Goal: Information Seeking & Learning: Learn about a topic

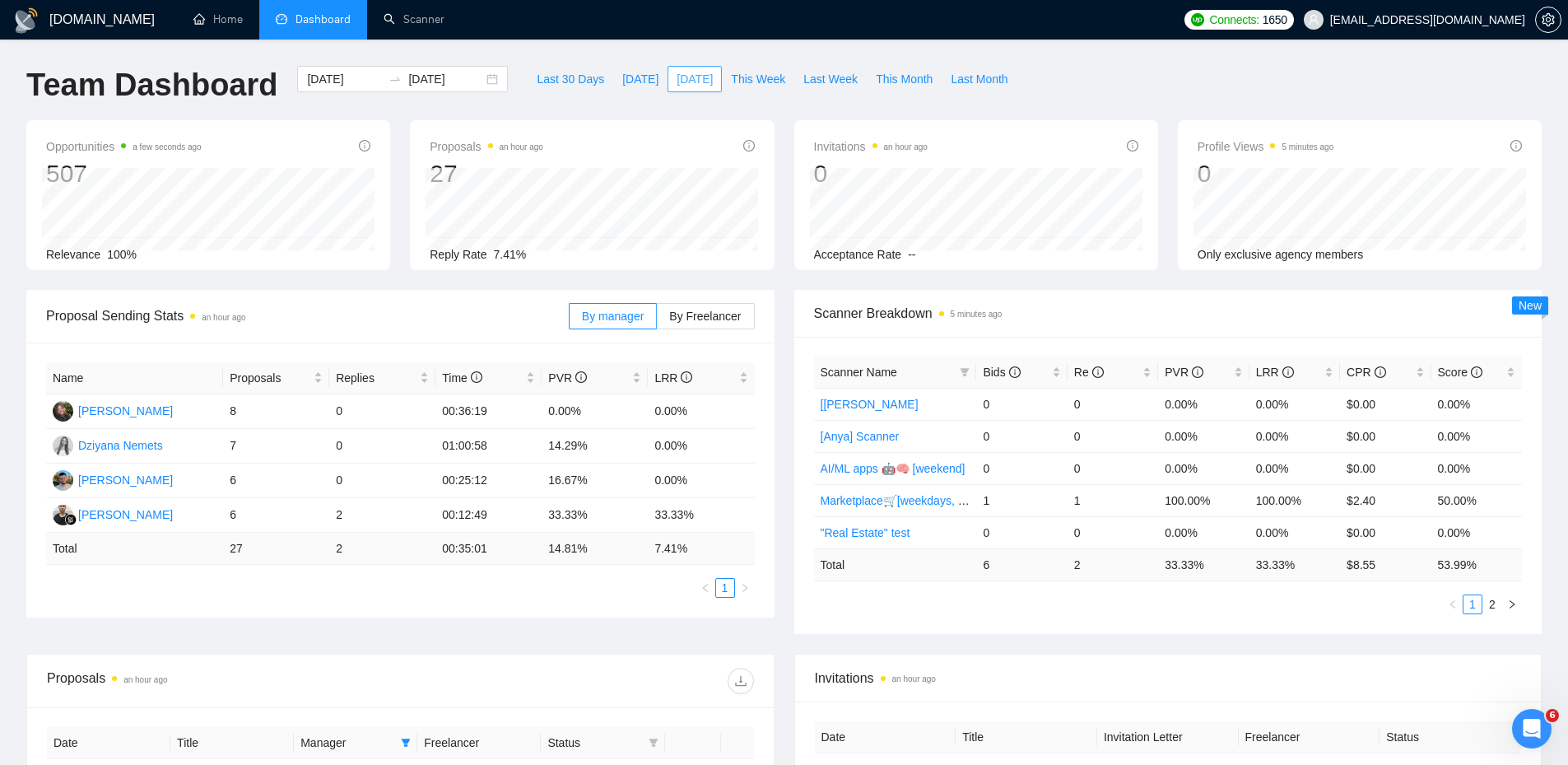
click at [678, 69] on button "[DATE]" at bounding box center [695, 79] width 54 height 26
click at [633, 84] on span "[DATE]" at bounding box center [641, 79] width 36 height 18
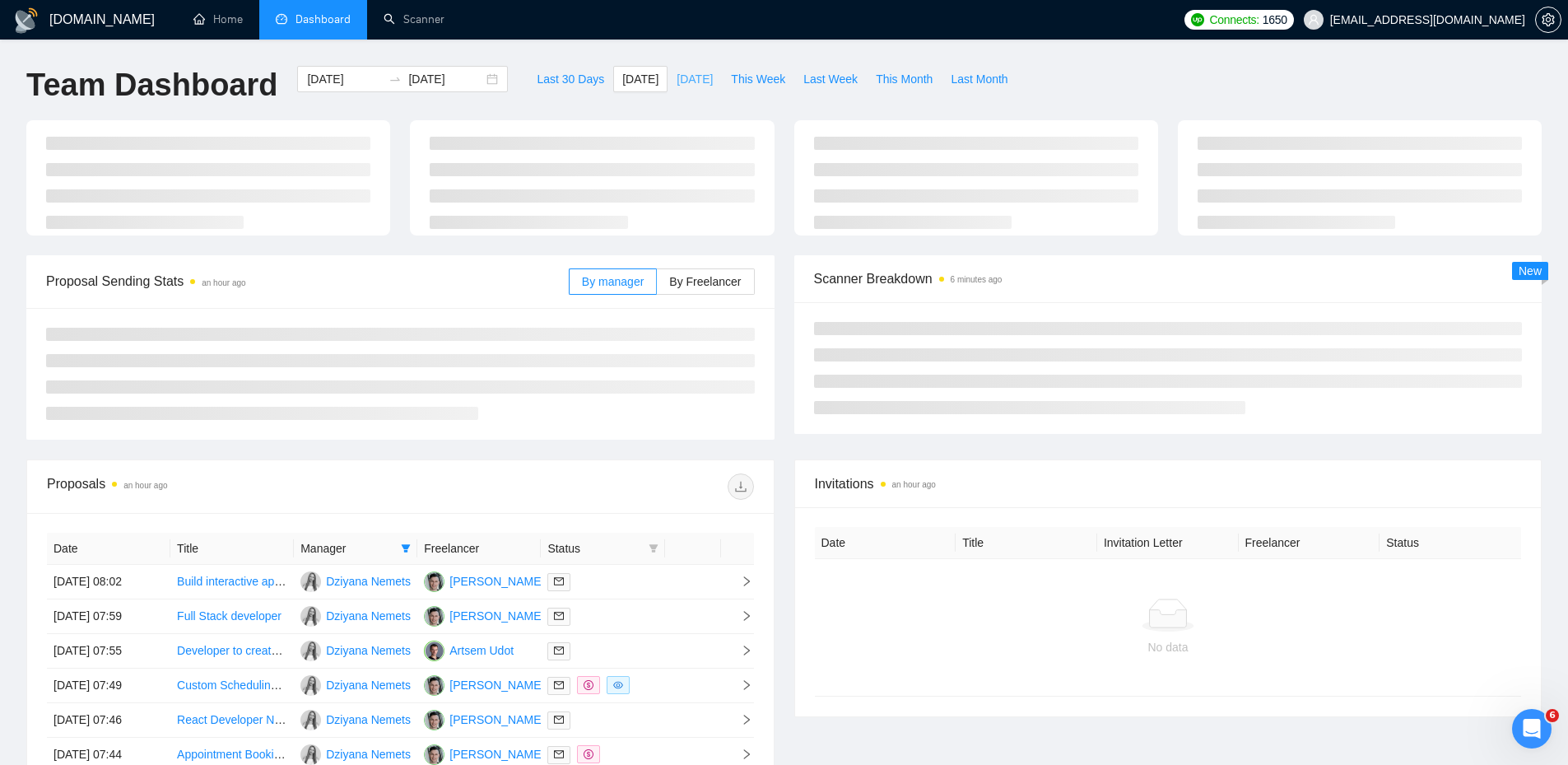
type input "2025-09-17"
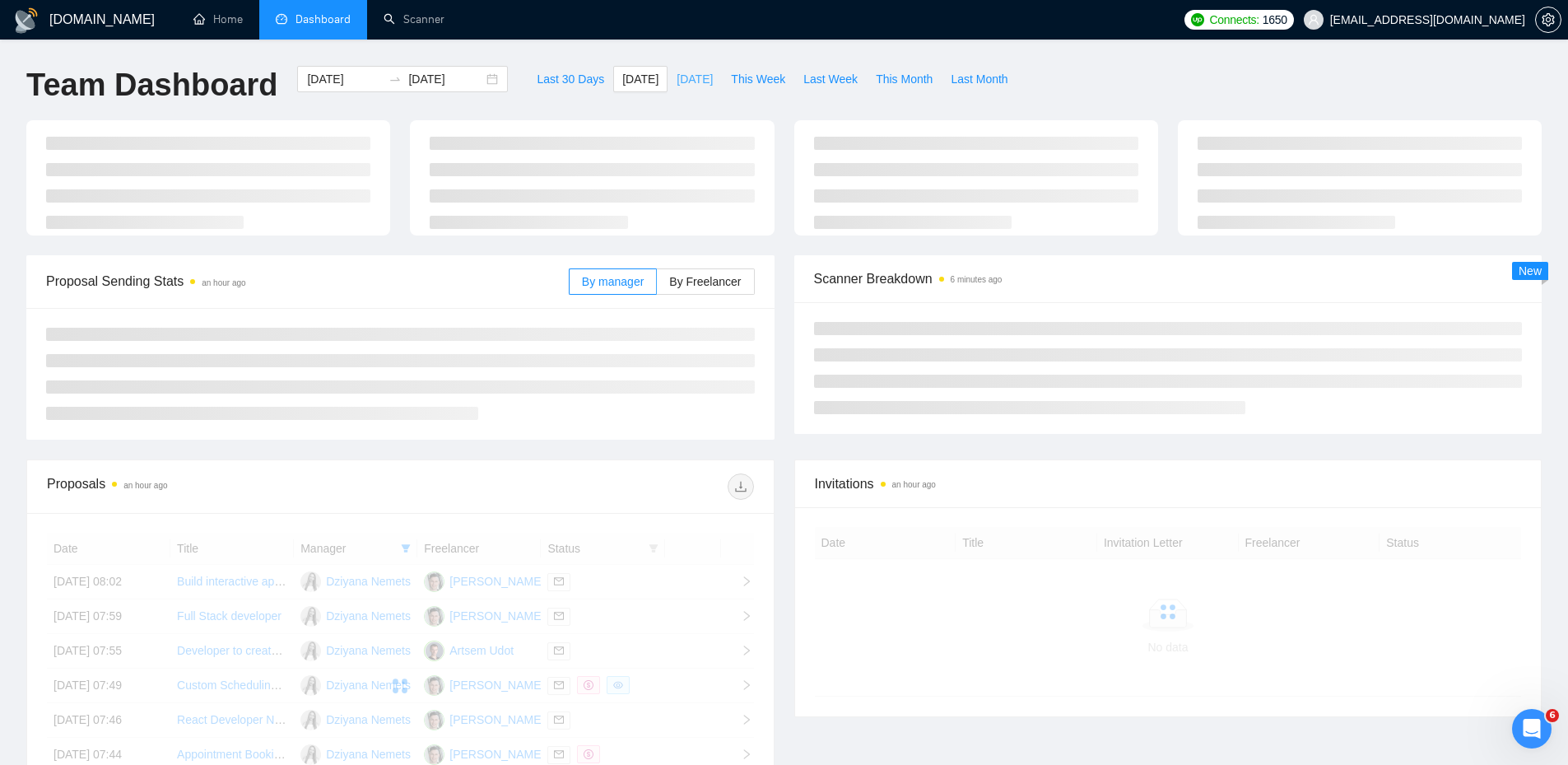
click at [680, 84] on span "[DATE]" at bounding box center [695, 79] width 36 height 18
type input "2025-09-16"
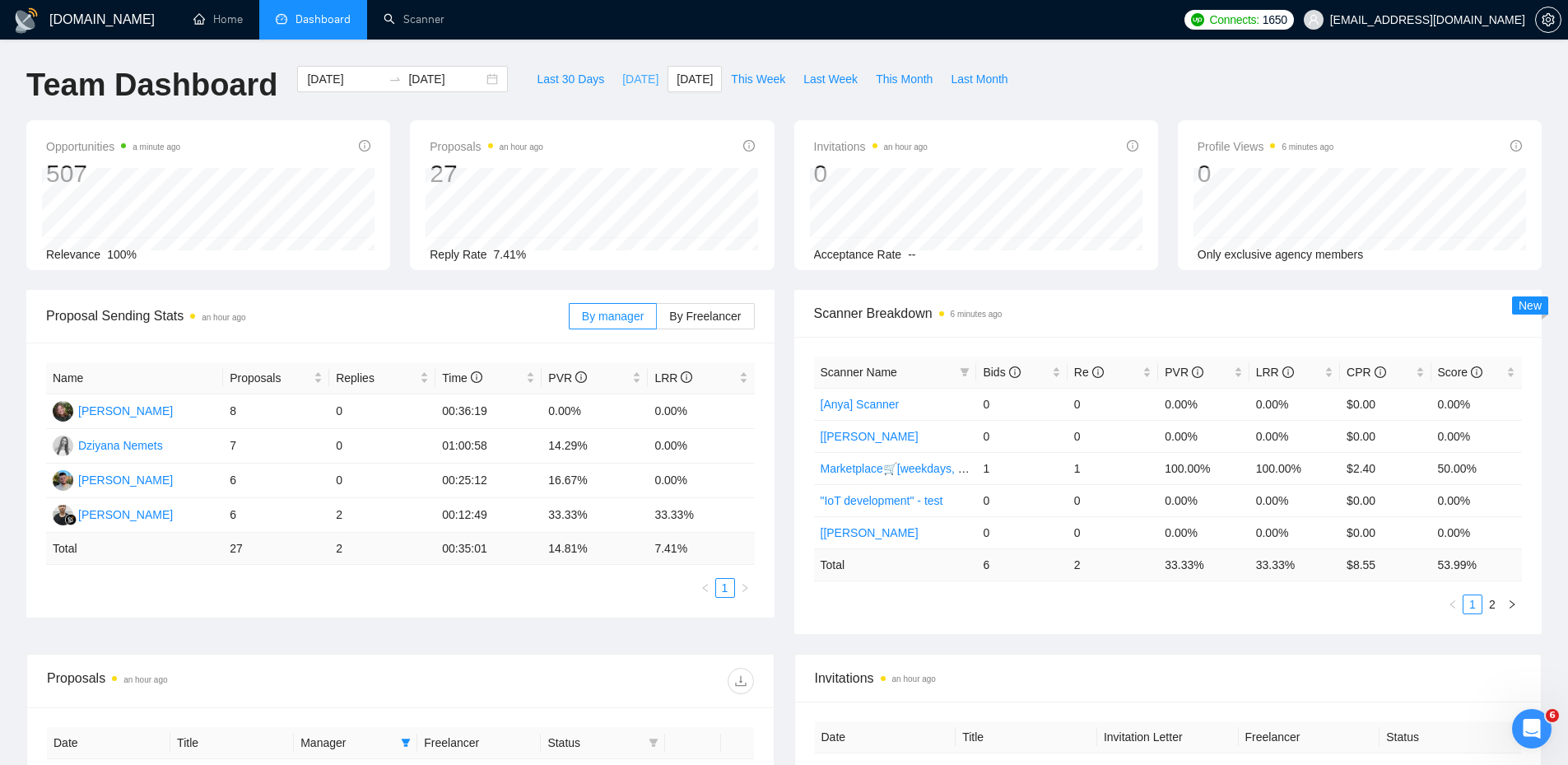
click at [623, 80] on span "[DATE]" at bounding box center [641, 79] width 36 height 18
type input "2025-09-17"
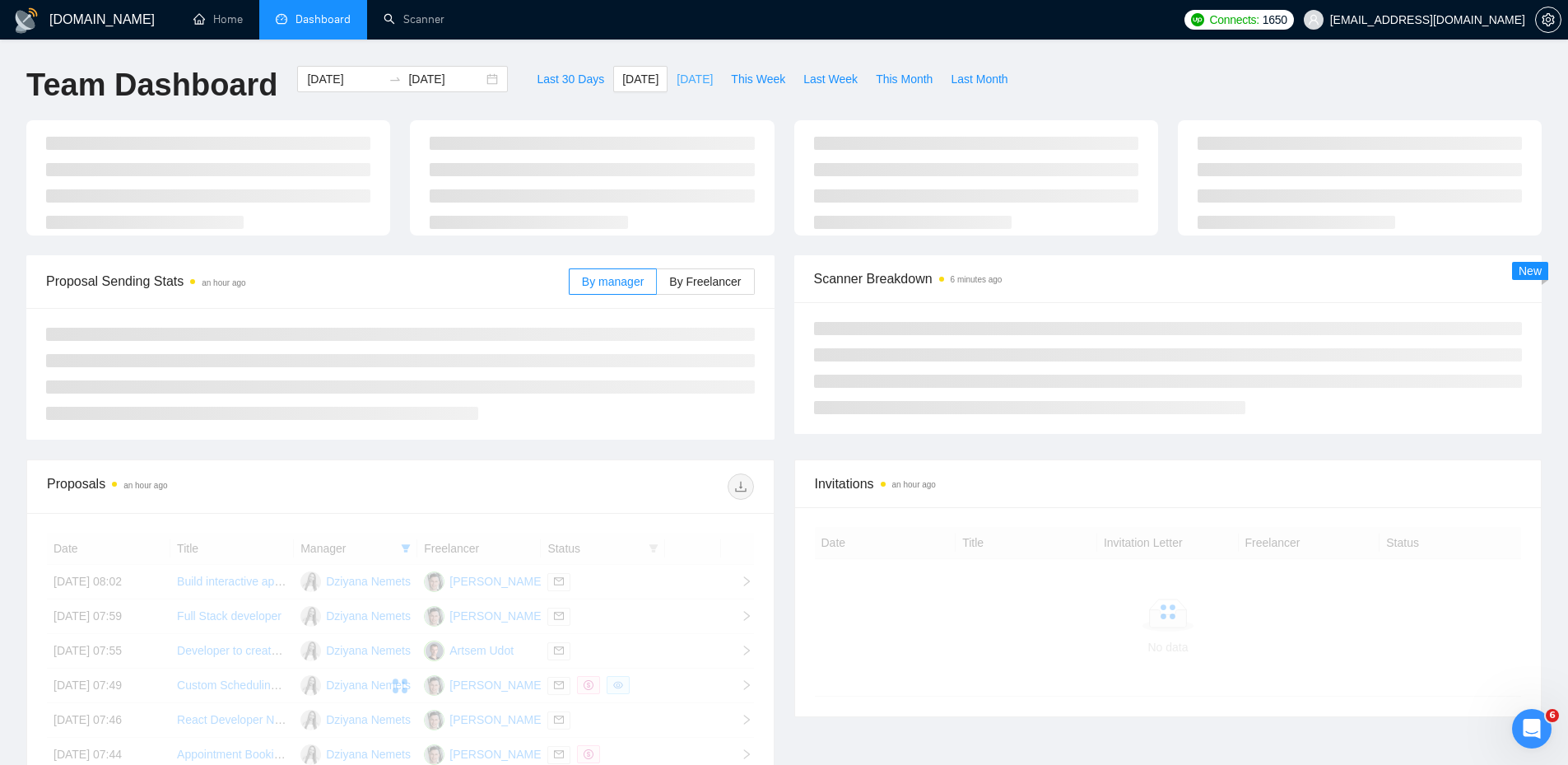
click at [676, 80] on span "[DATE]" at bounding box center [695, 79] width 36 height 18
type input "2025-09-16"
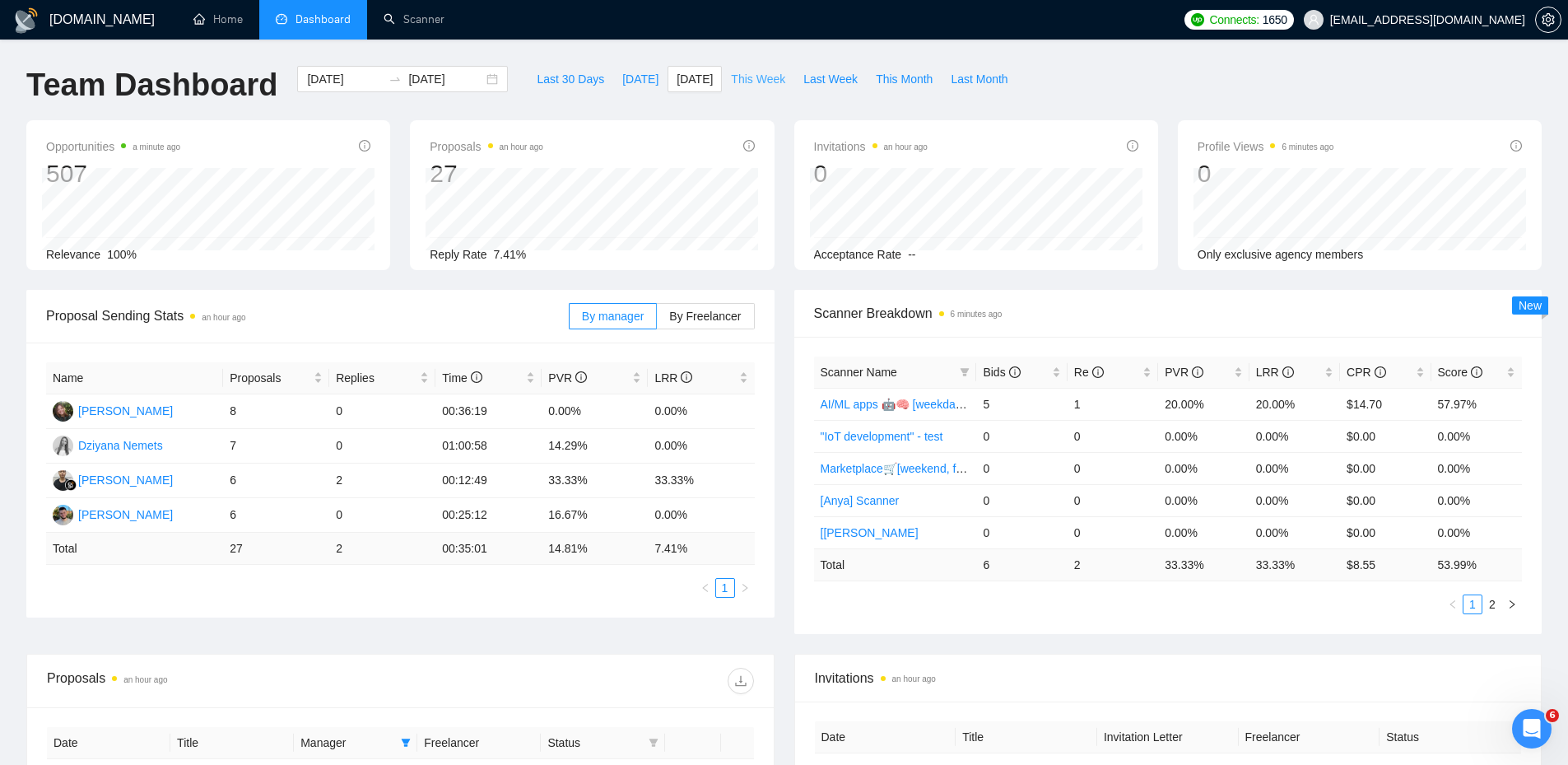
click at [758, 83] on span "This Week" at bounding box center [758, 79] width 54 height 18
type input "[DATE]"
click at [676, 79] on span "[DATE]" at bounding box center [695, 79] width 36 height 18
type input "2025-09-16"
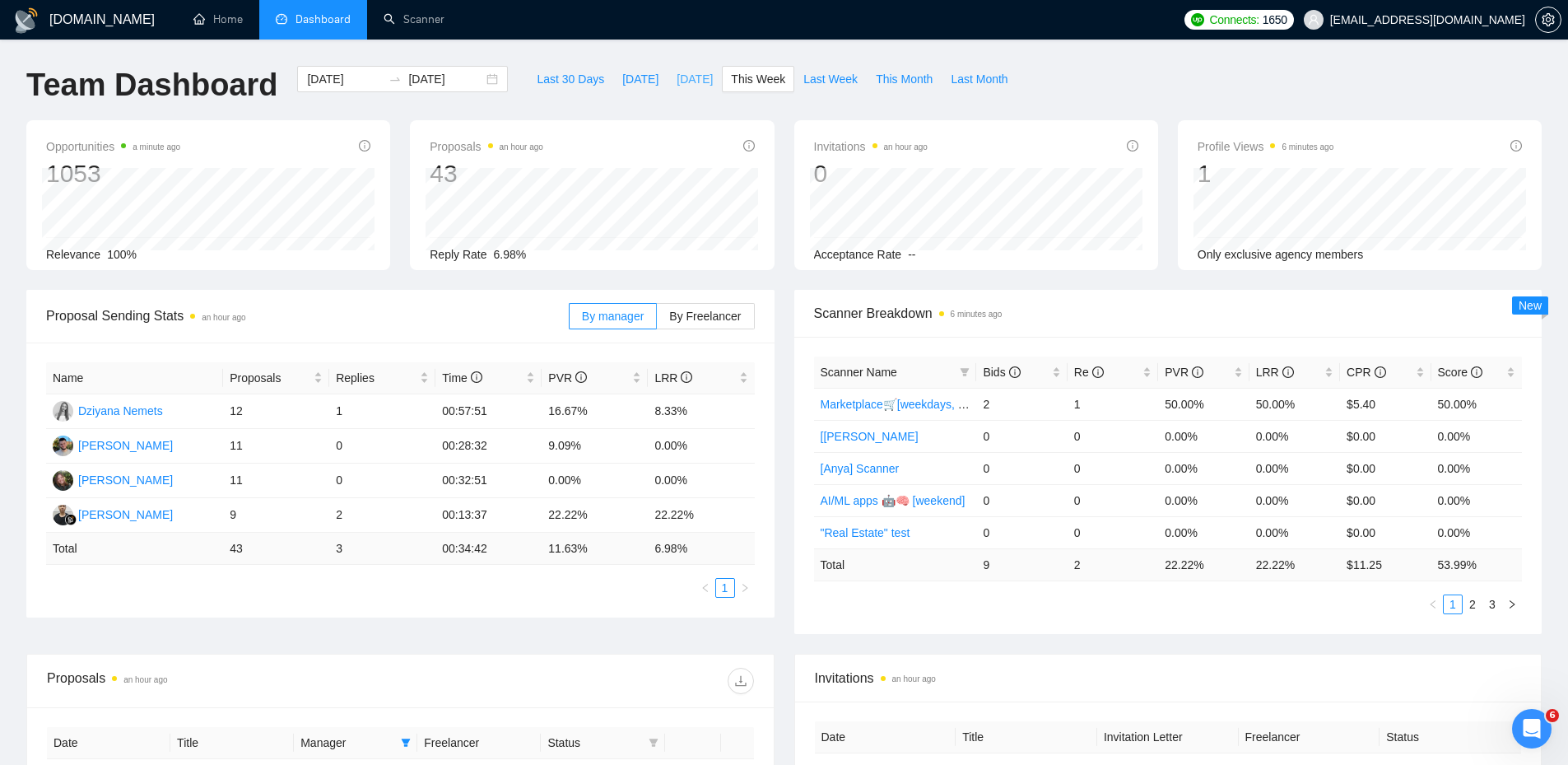
type input "2025-09-16"
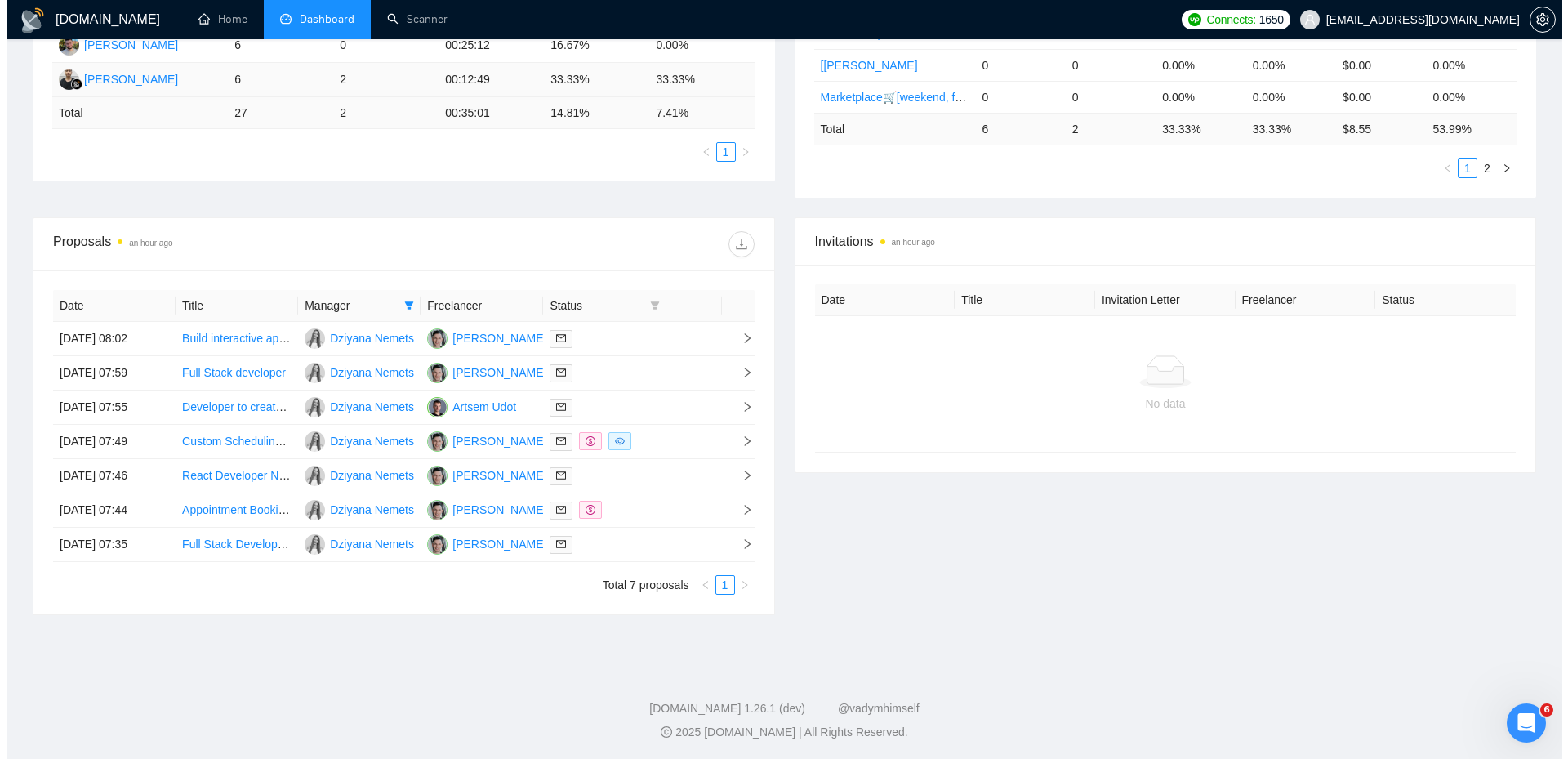
scroll to position [433, 0]
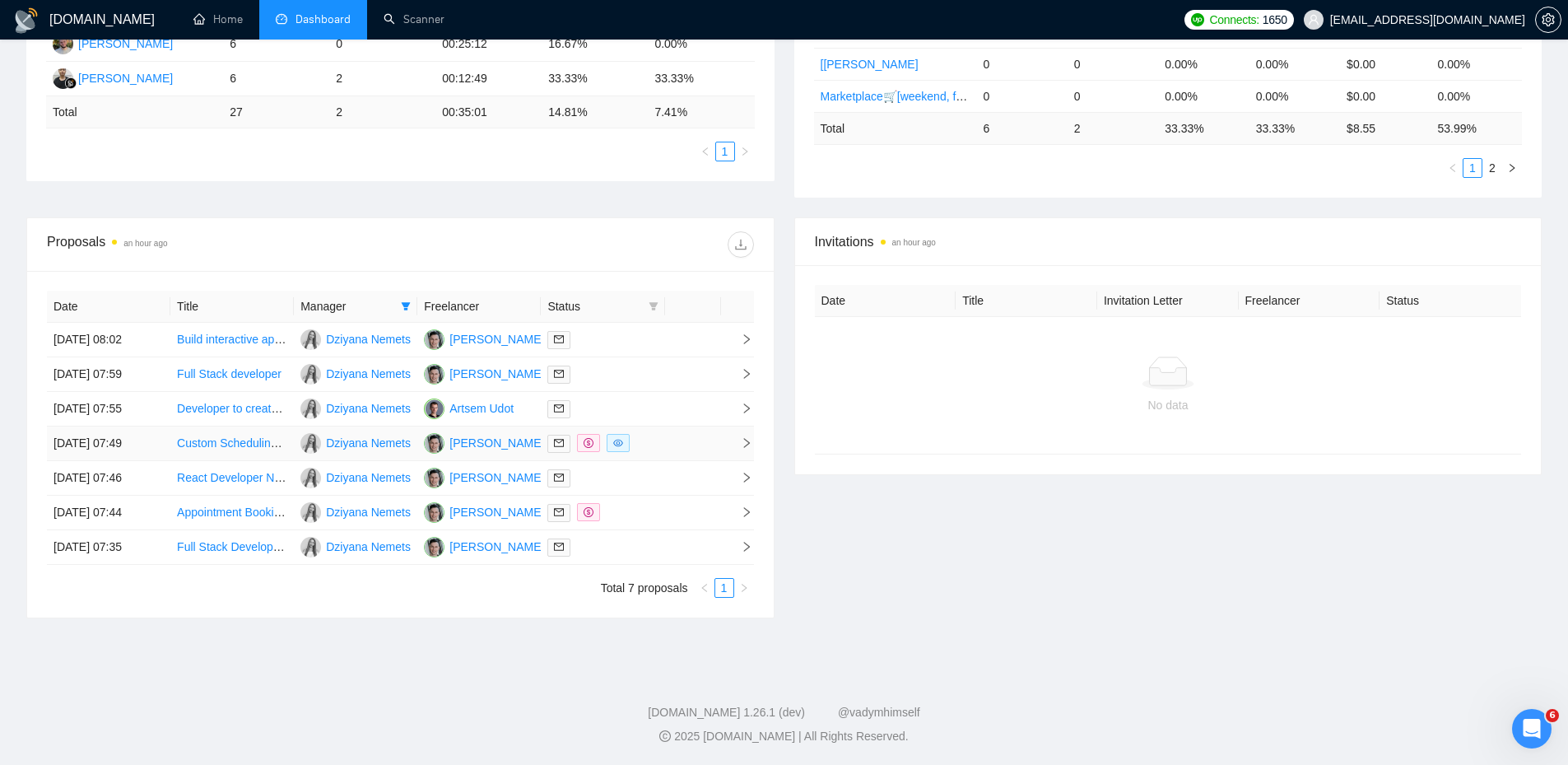
click at [670, 439] on td at bounding box center [693, 444] width 56 height 35
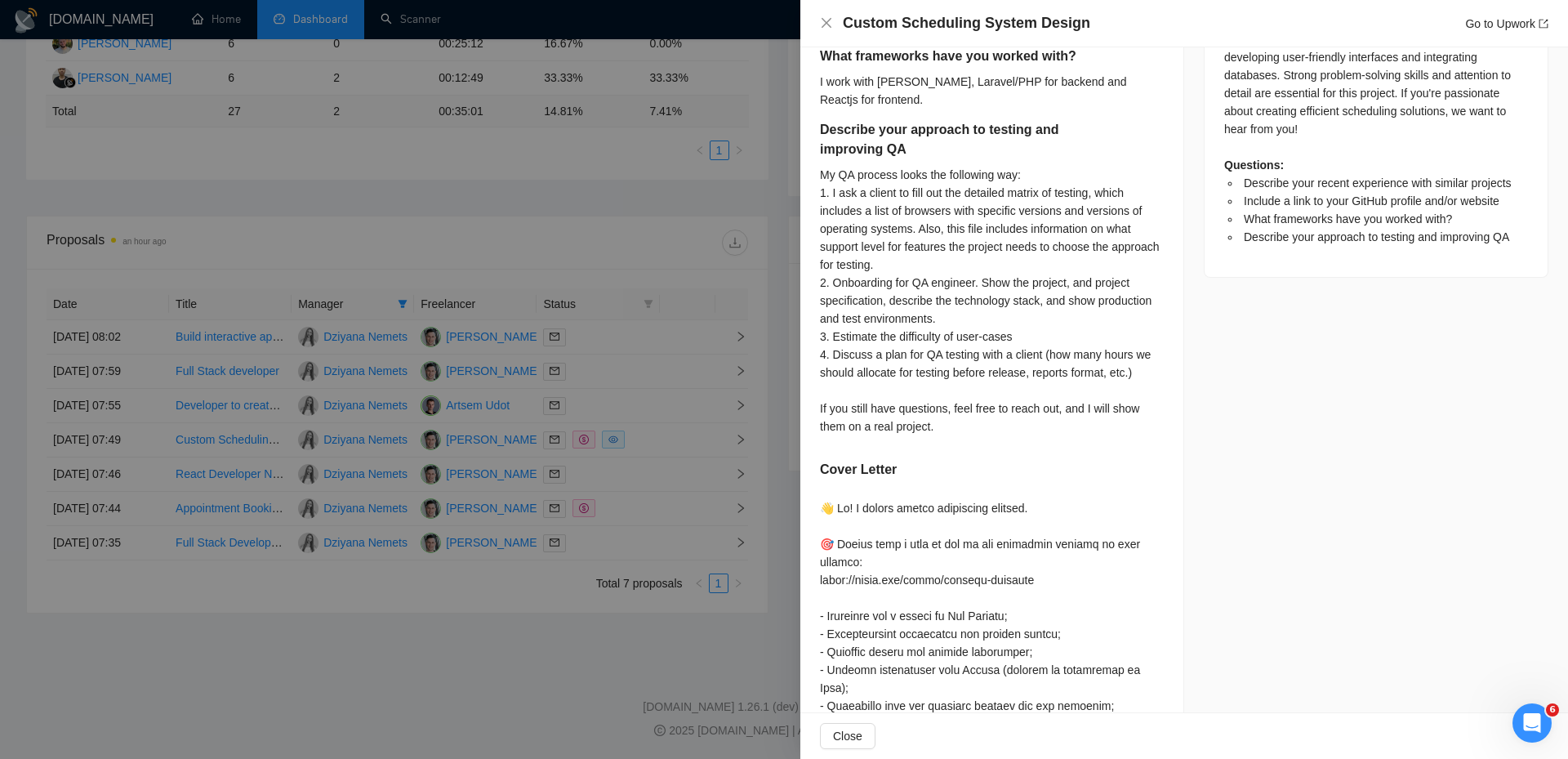
scroll to position [981, 0]
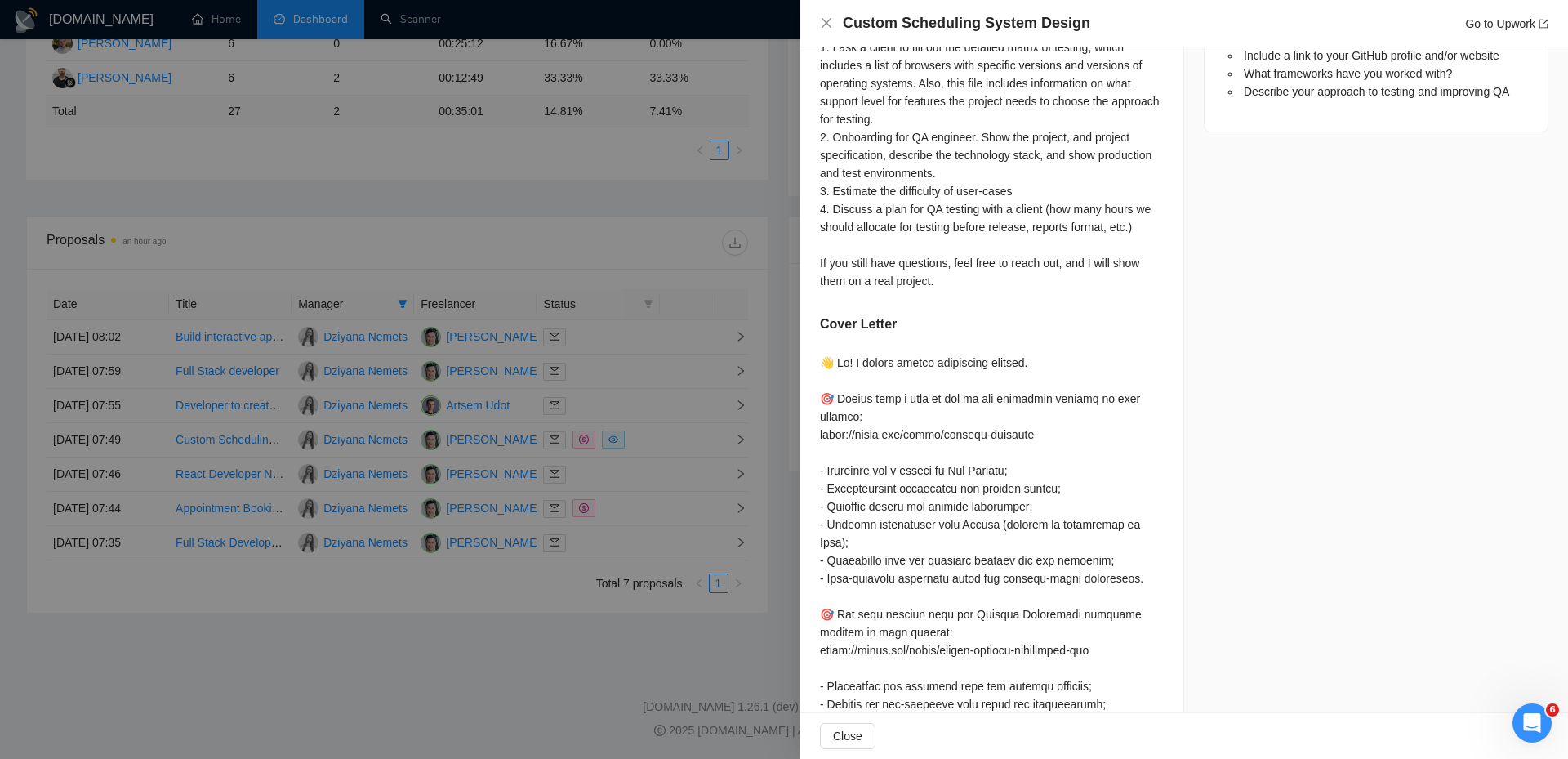
click at [519, 247] on div at bounding box center [784, 379] width 1568 height 759
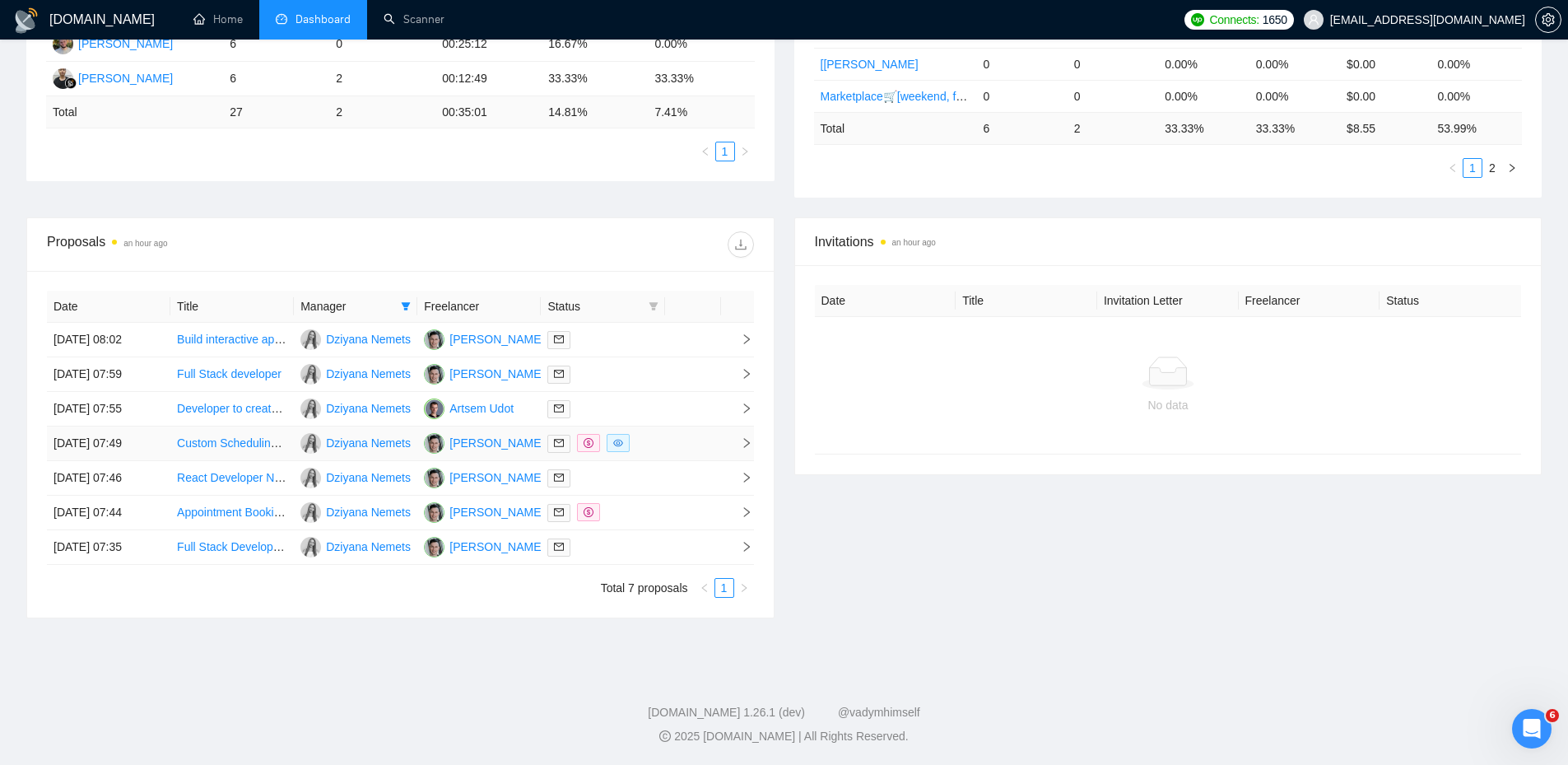
click at [669, 443] on td at bounding box center [693, 444] width 56 height 35
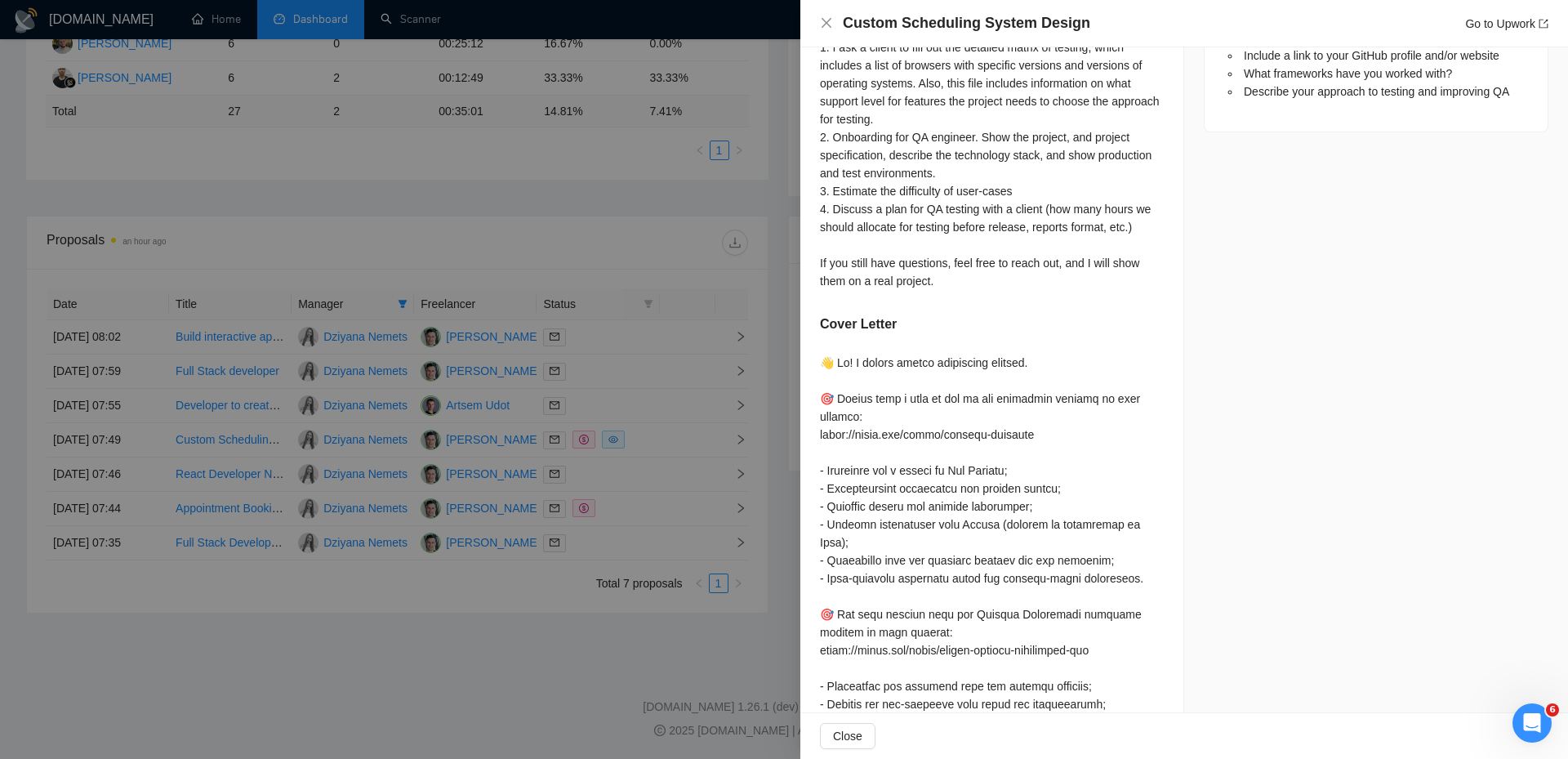
click at [660, 440] on div at bounding box center [784, 379] width 1568 height 759
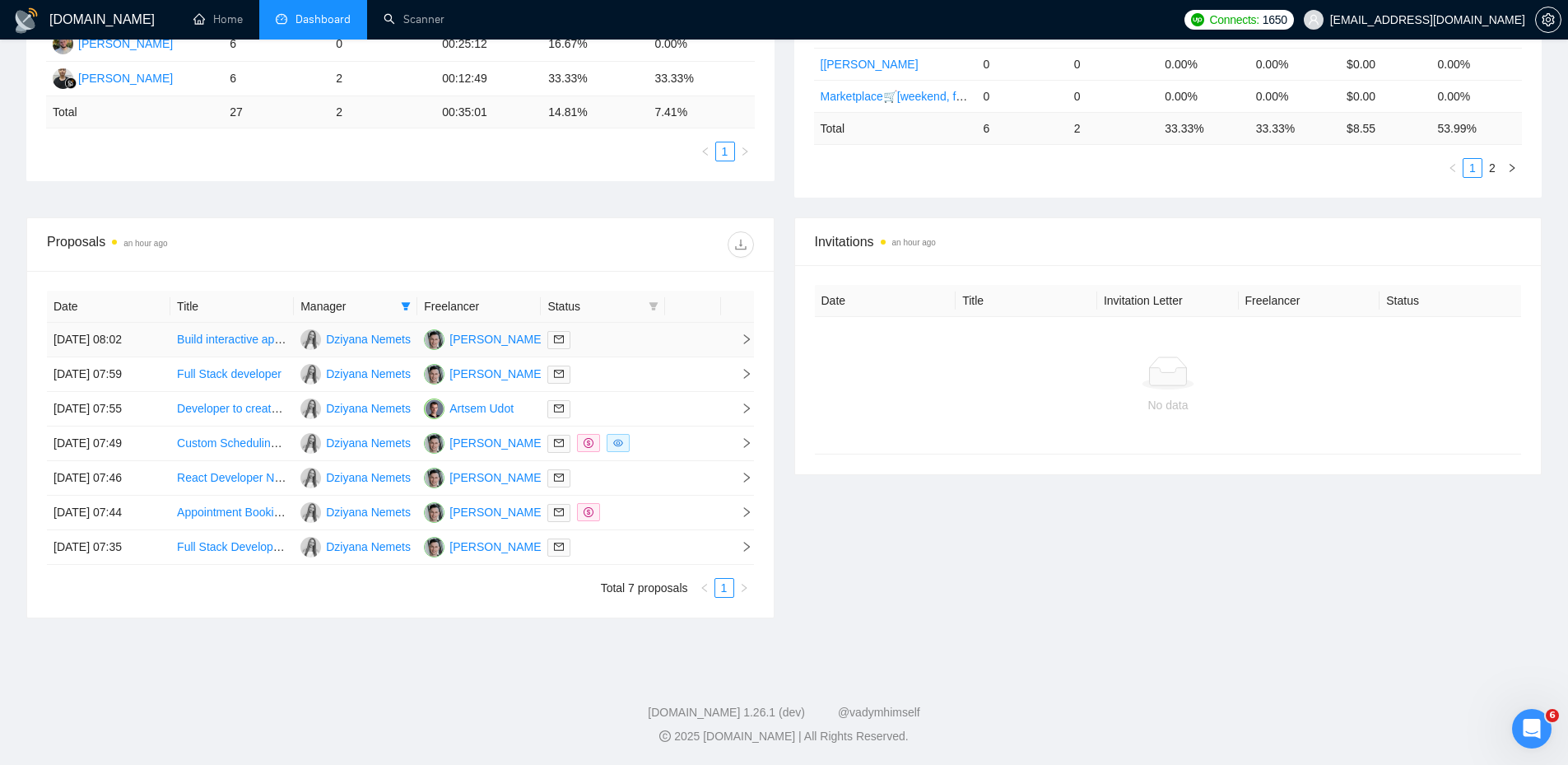
click at [657, 338] on div at bounding box center [603, 339] width 111 height 19
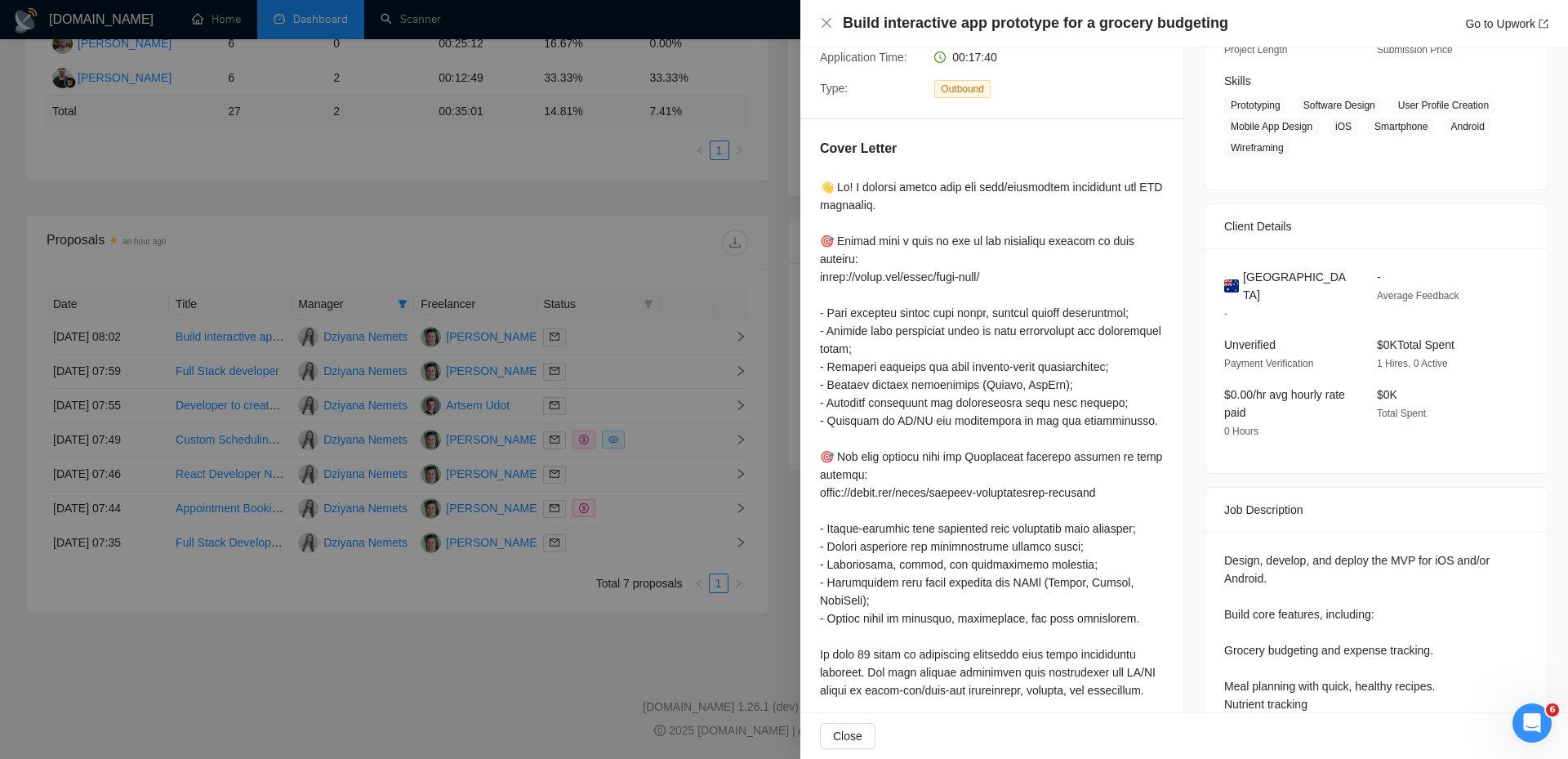
scroll to position [0, 0]
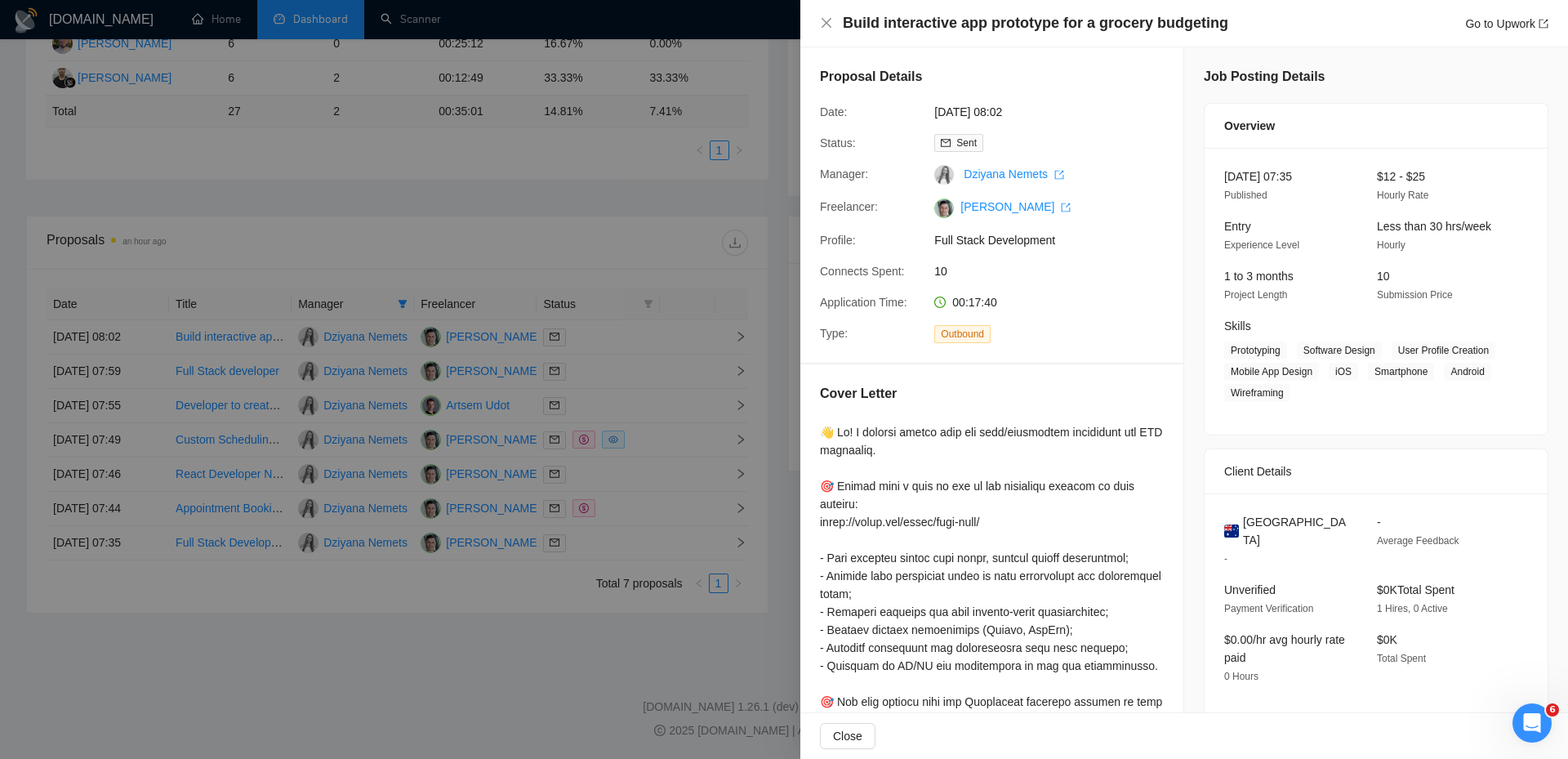
click at [565, 323] on div at bounding box center [784, 379] width 1568 height 759
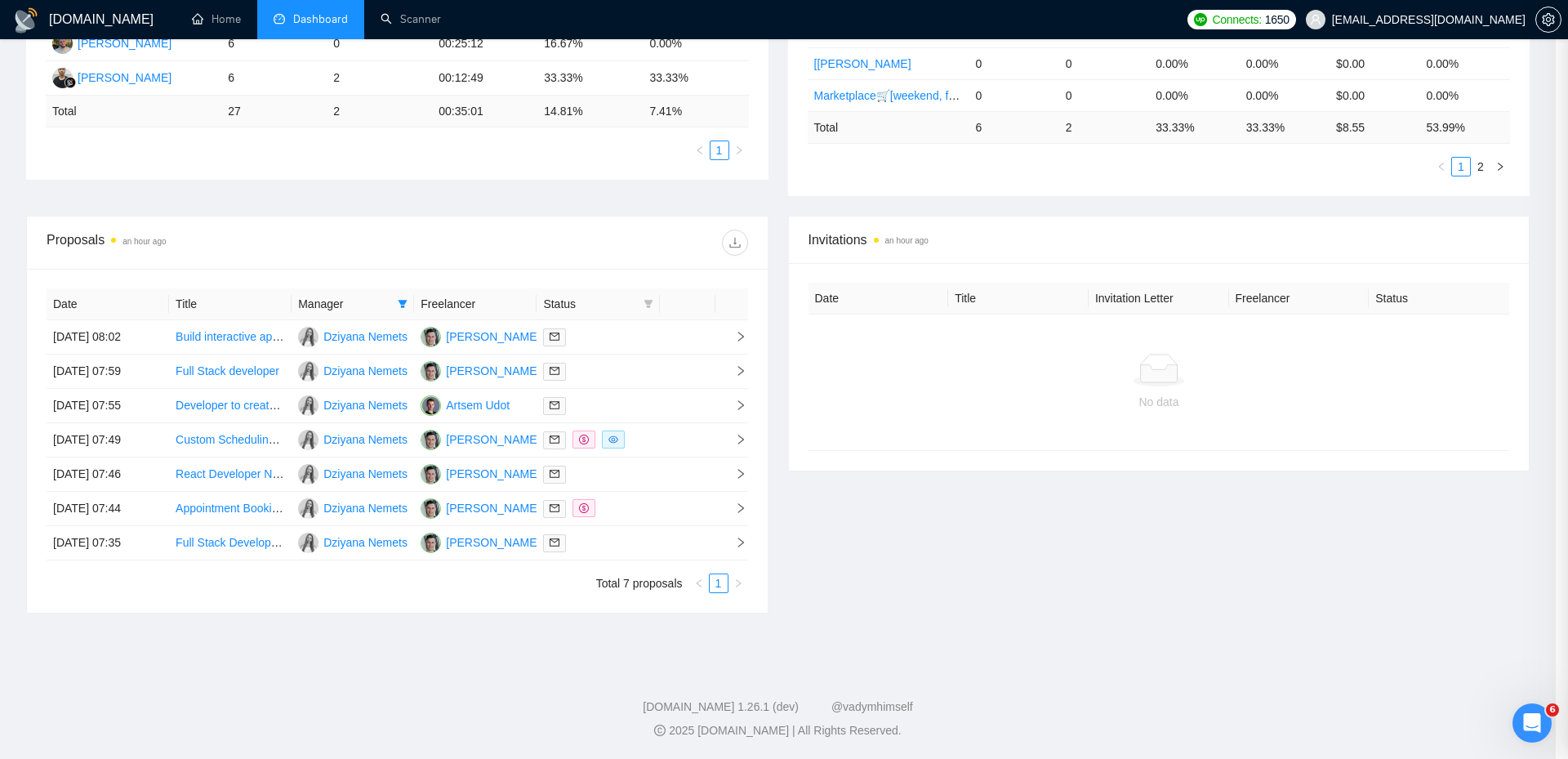
click at [620, 372] on div at bounding box center [598, 371] width 110 height 19
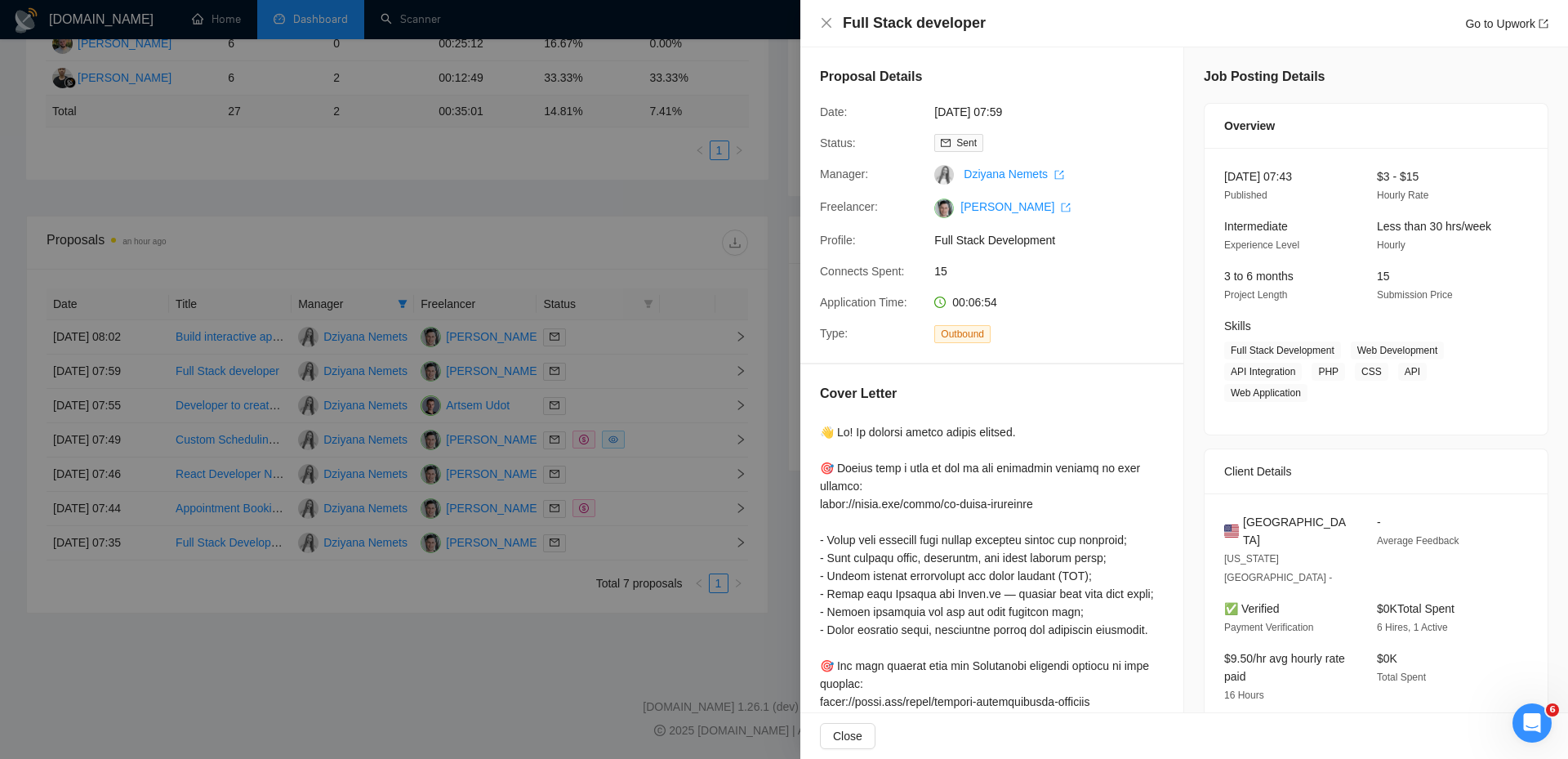
click at [627, 377] on div at bounding box center [784, 379] width 1568 height 759
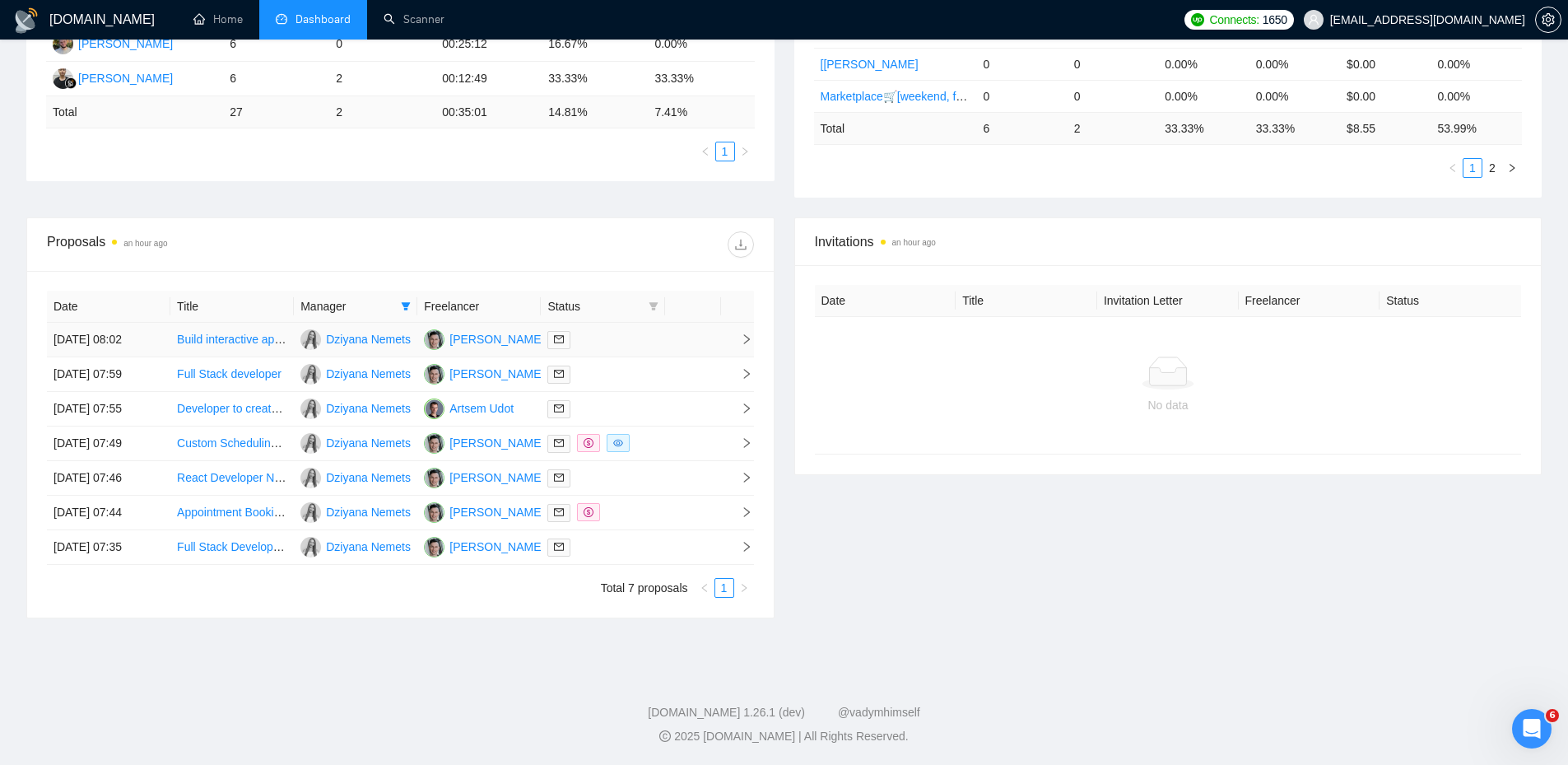
click at [629, 336] on div at bounding box center [603, 339] width 111 height 19
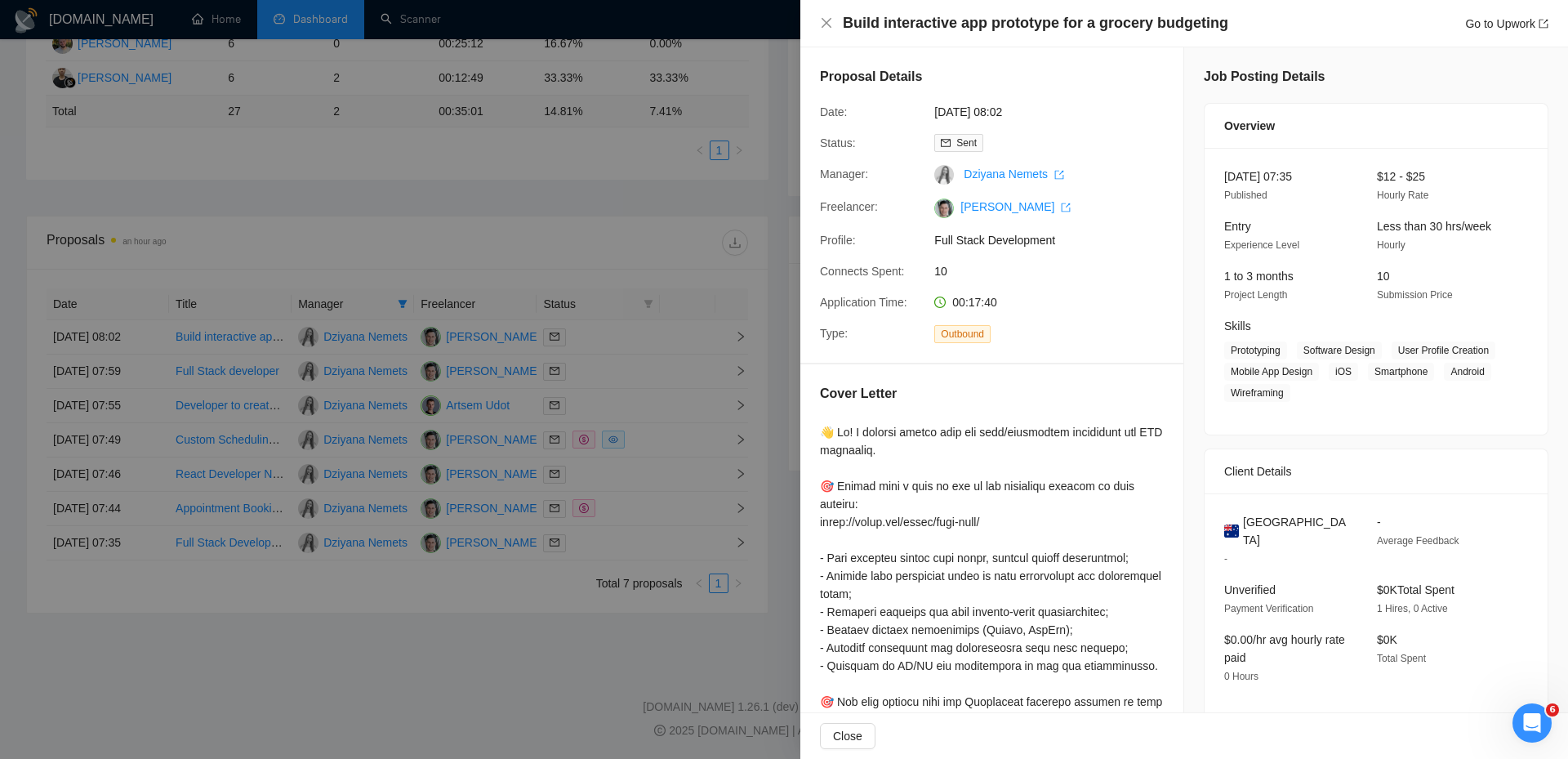
click at [624, 365] on div at bounding box center [784, 379] width 1568 height 759
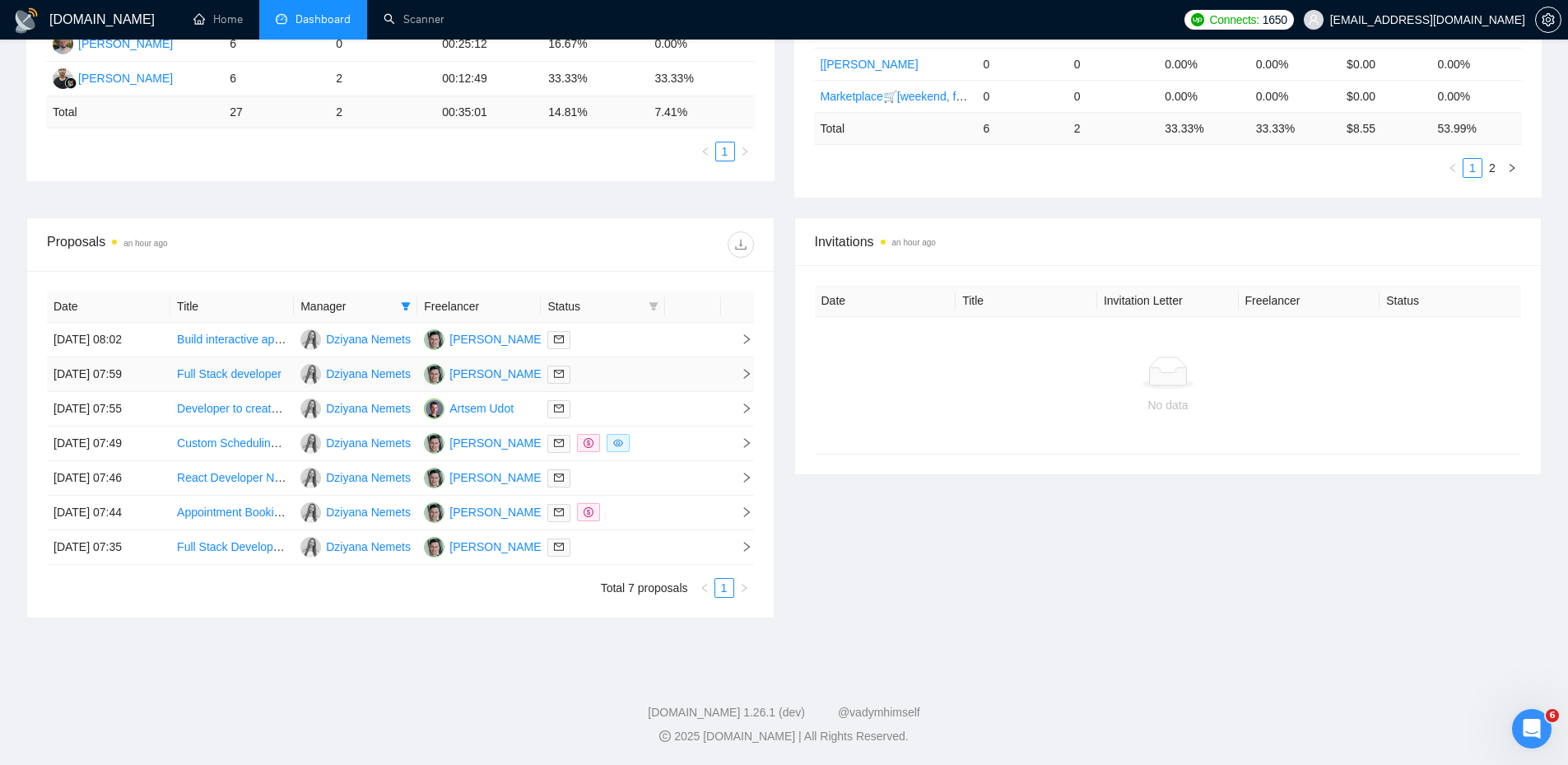
click at [582, 387] on td at bounding box center [603, 375] width 124 height 35
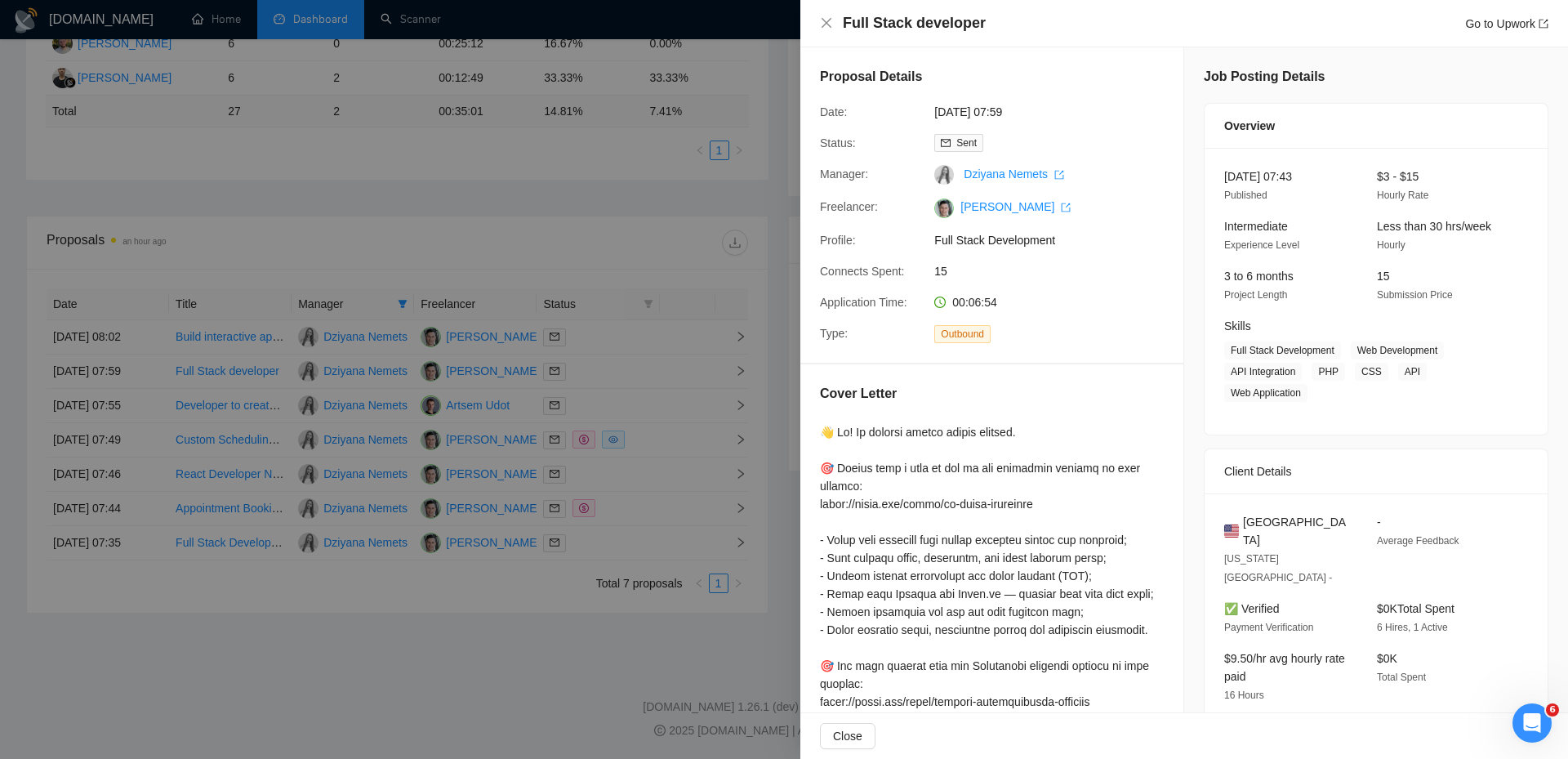
click at [602, 398] on div at bounding box center [784, 379] width 1568 height 759
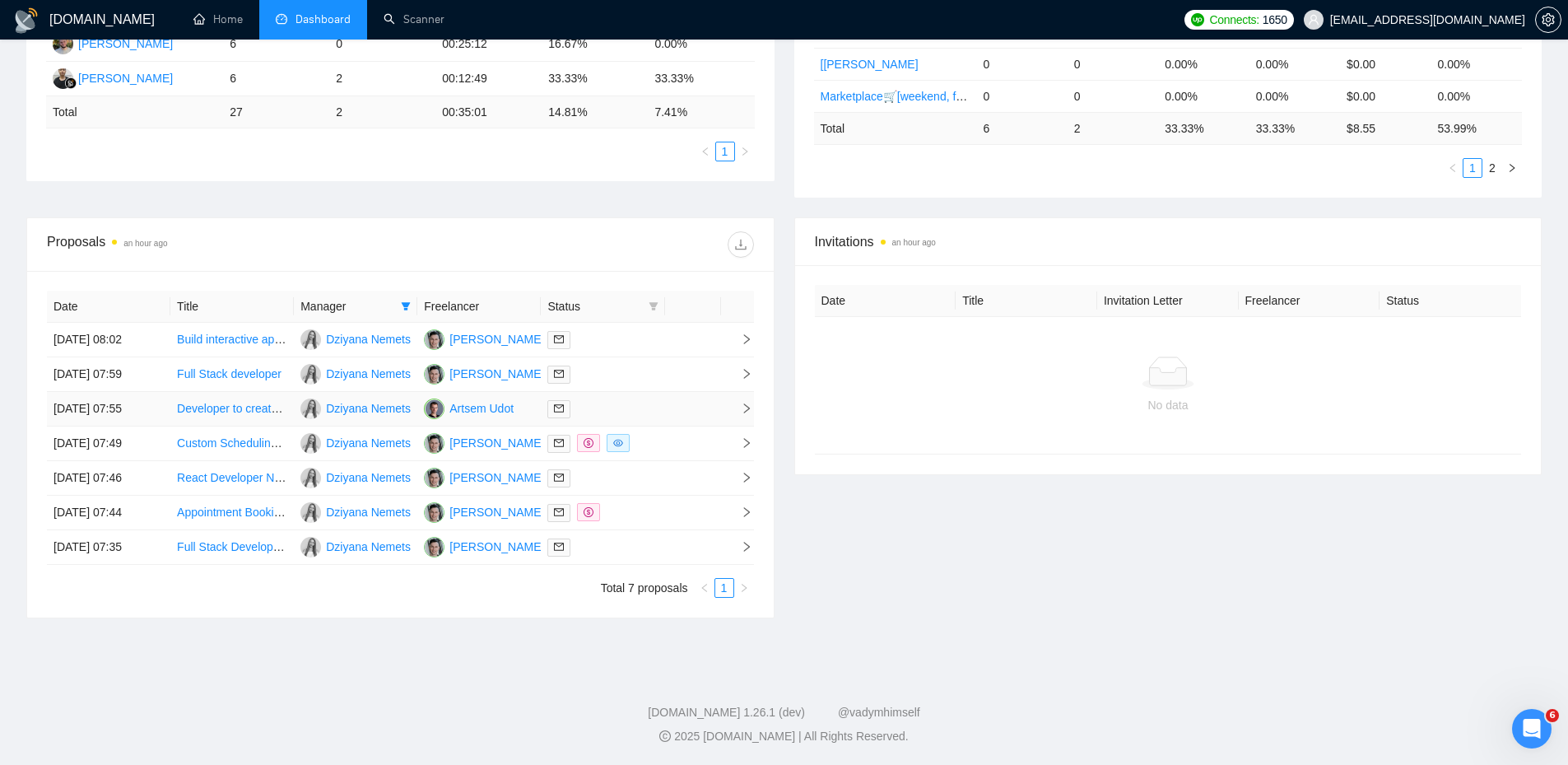
click at [632, 418] on td at bounding box center [603, 409] width 124 height 35
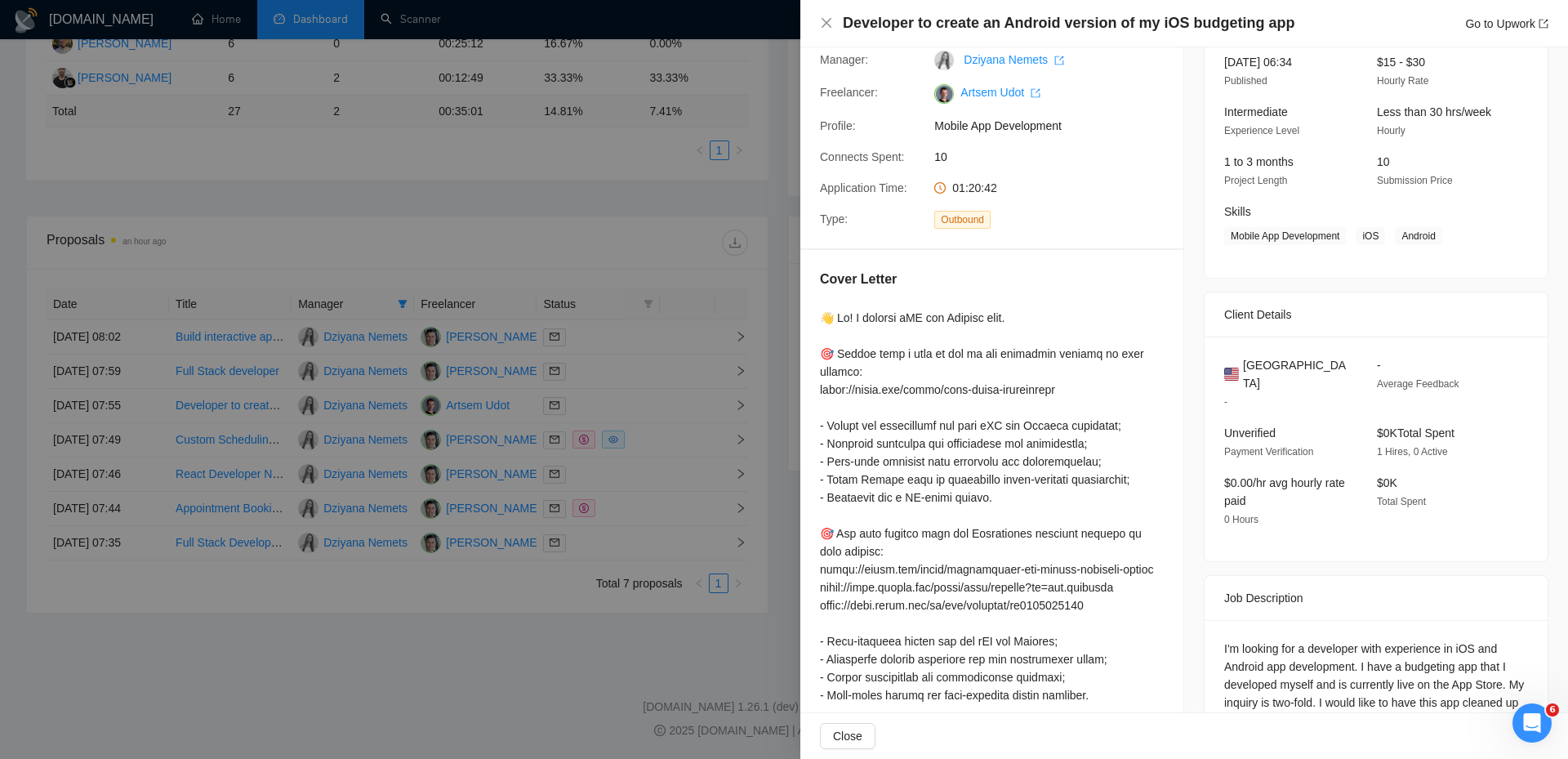
scroll to position [329, 0]
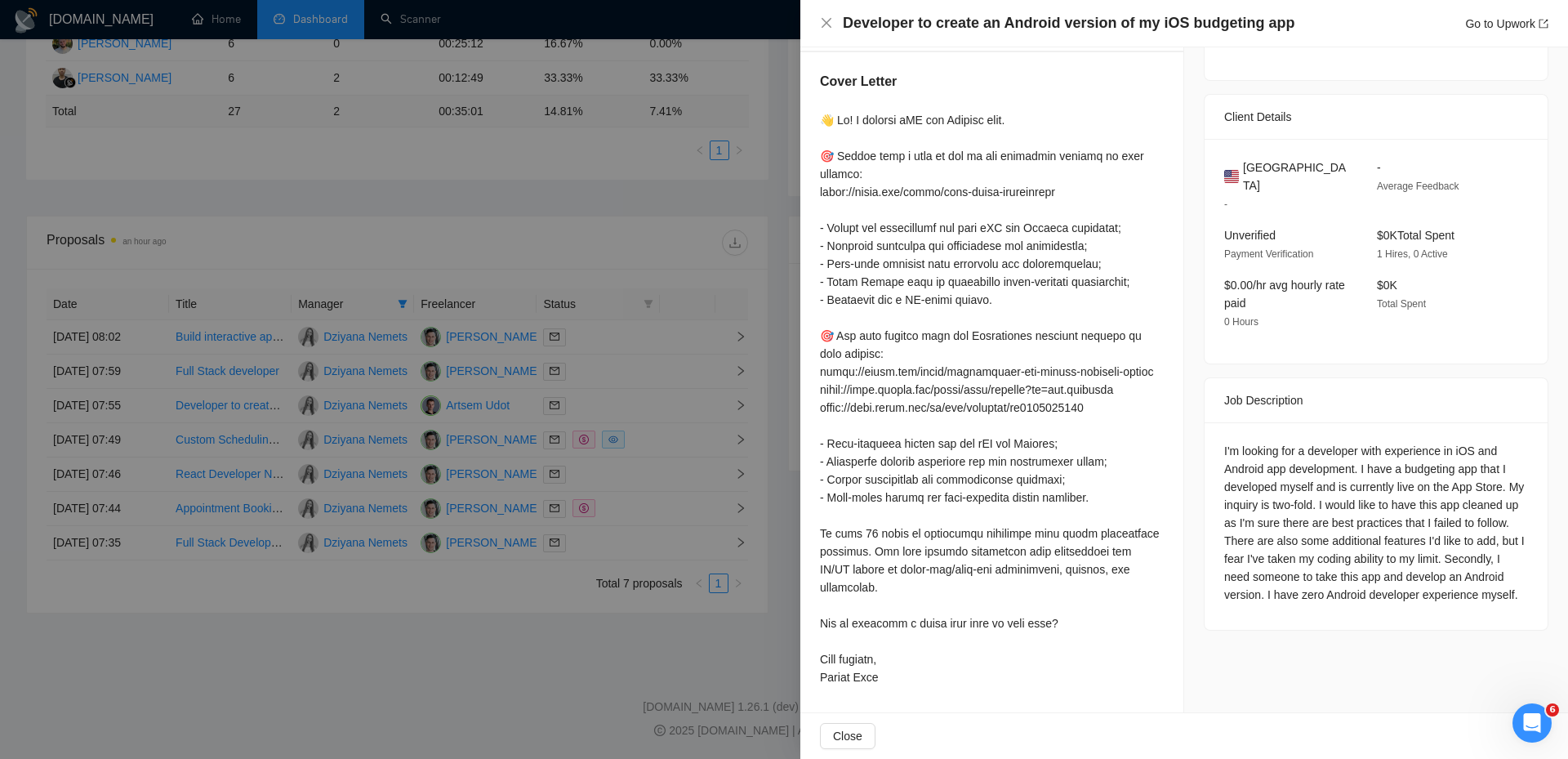
click at [684, 406] on div at bounding box center [784, 379] width 1568 height 759
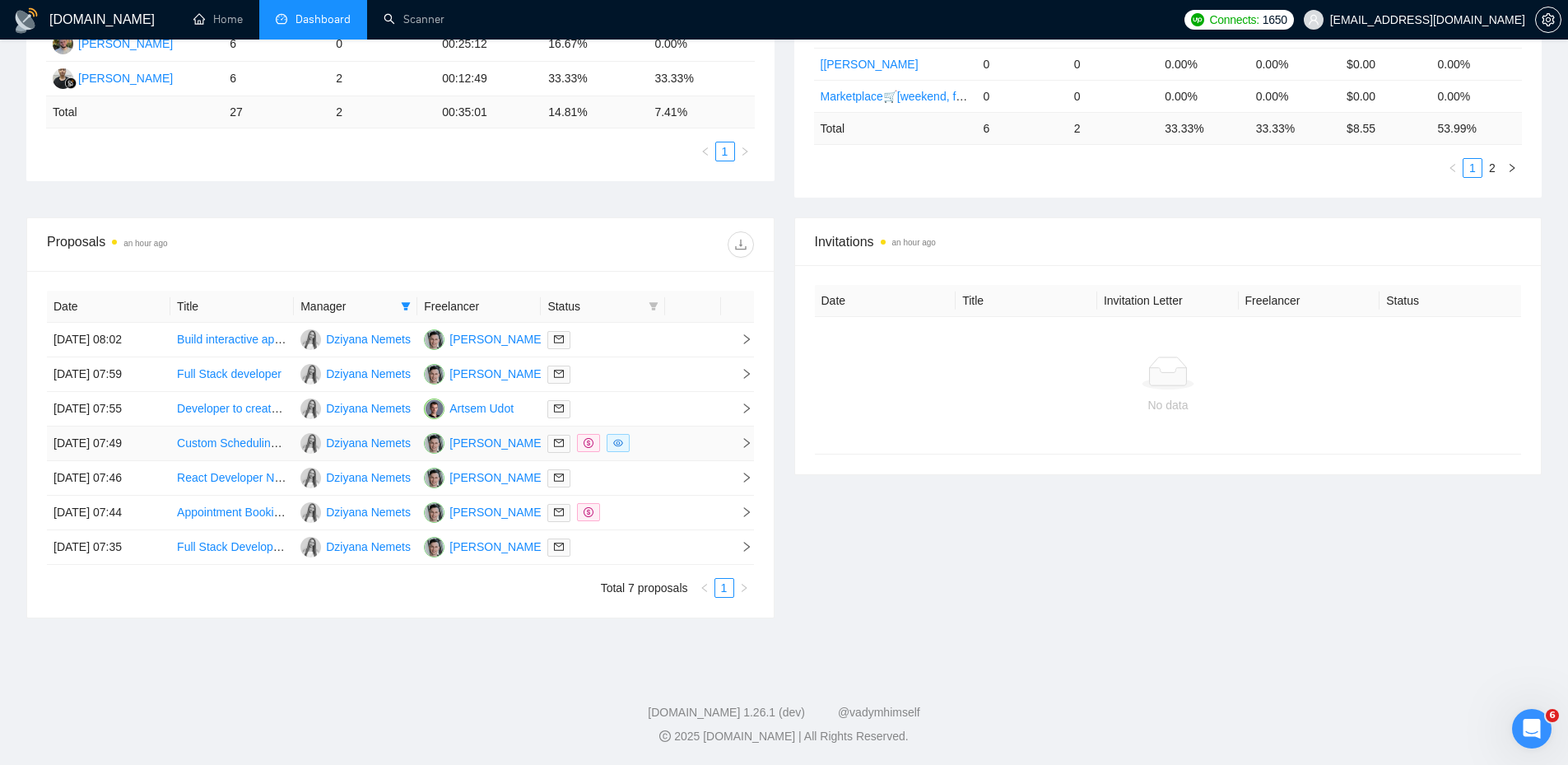
click at [695, 446] on td at bounding box center [693, 444] width 56 height 35
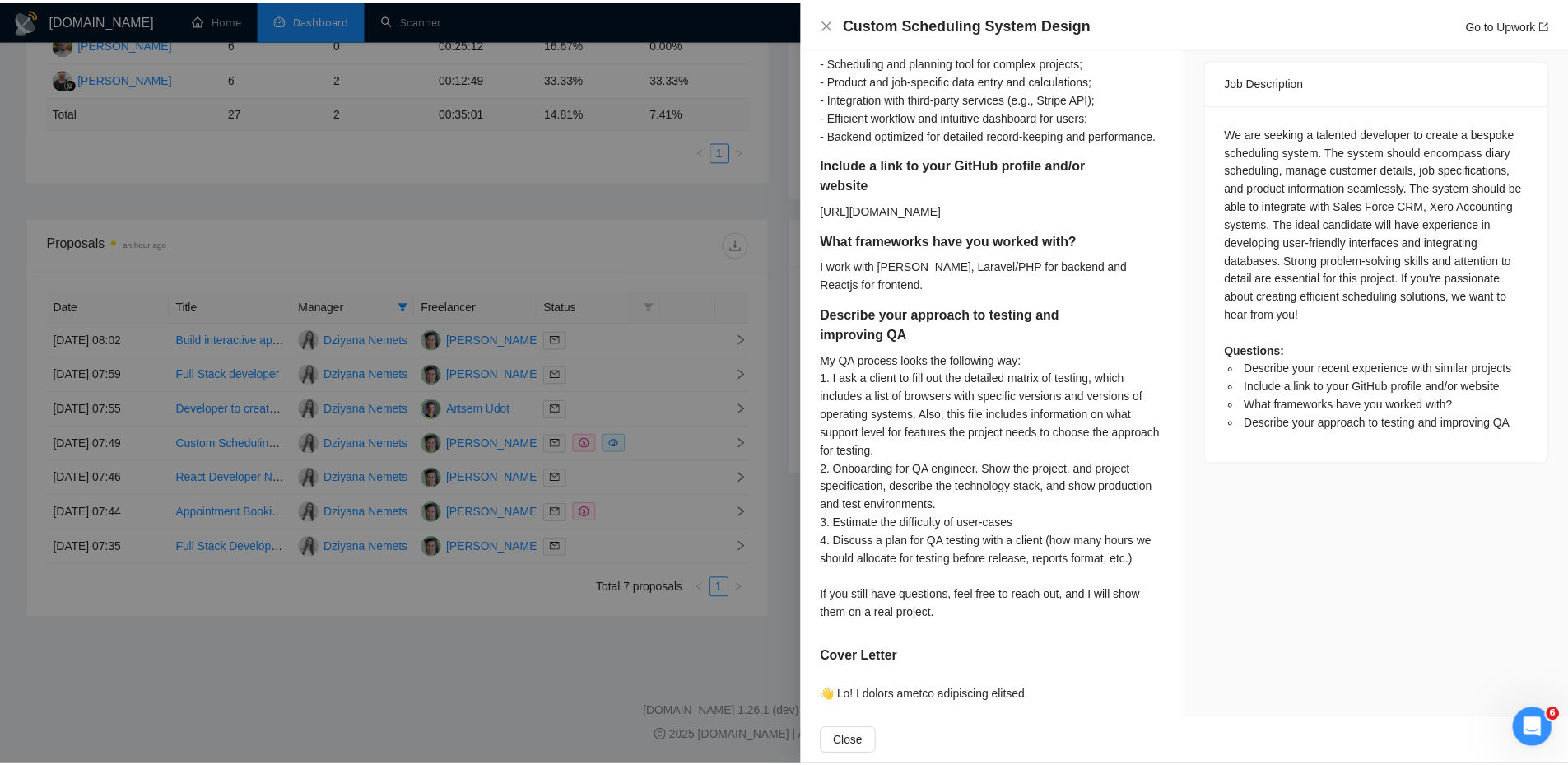
scroll to position [659, 0]
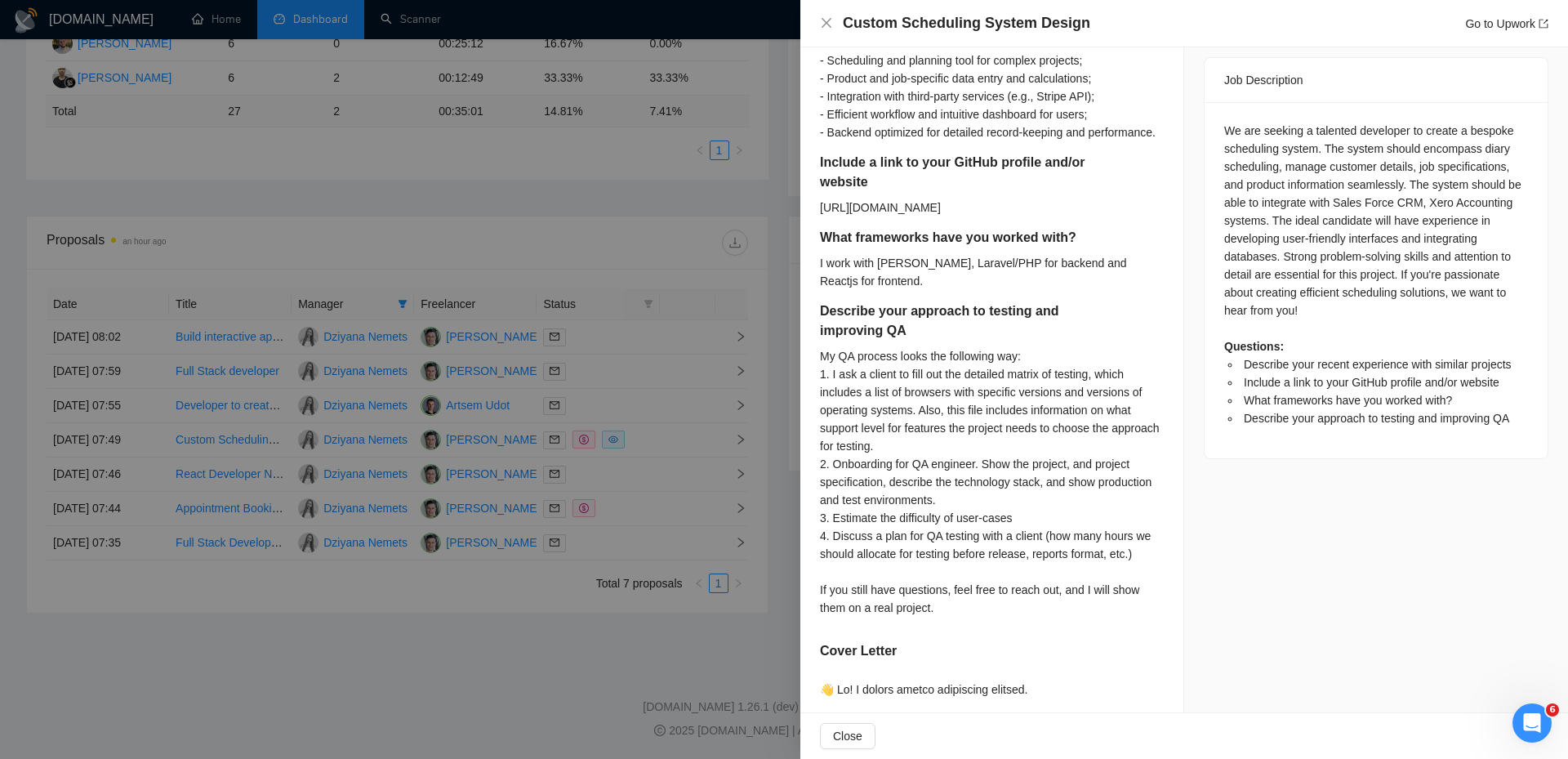
click at [680, 431] on div at bounding box center [784, 379] width 1568 height 759
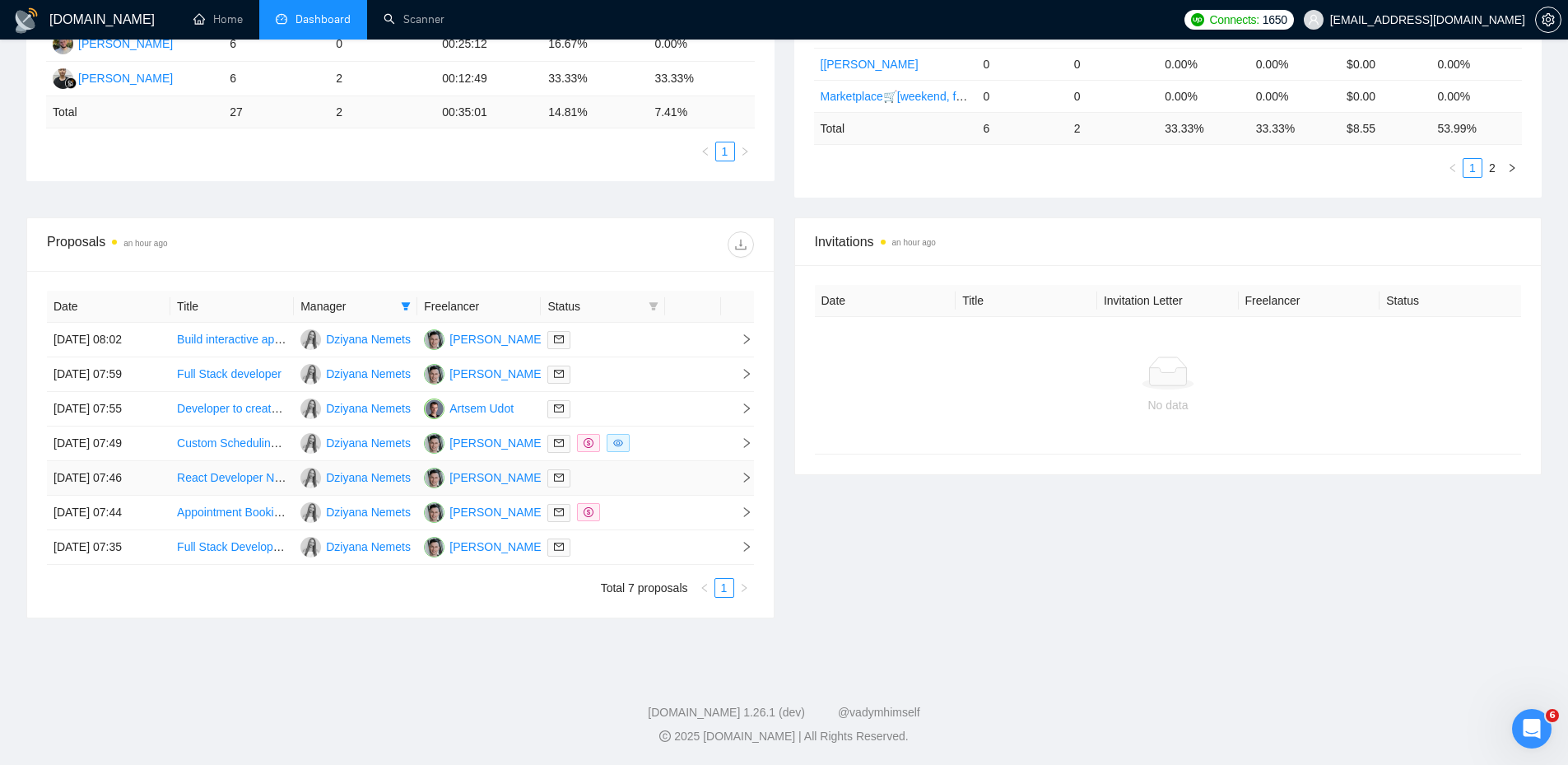
click at [647, 472] on div at bounding box center [603, 478] width 111 height 19
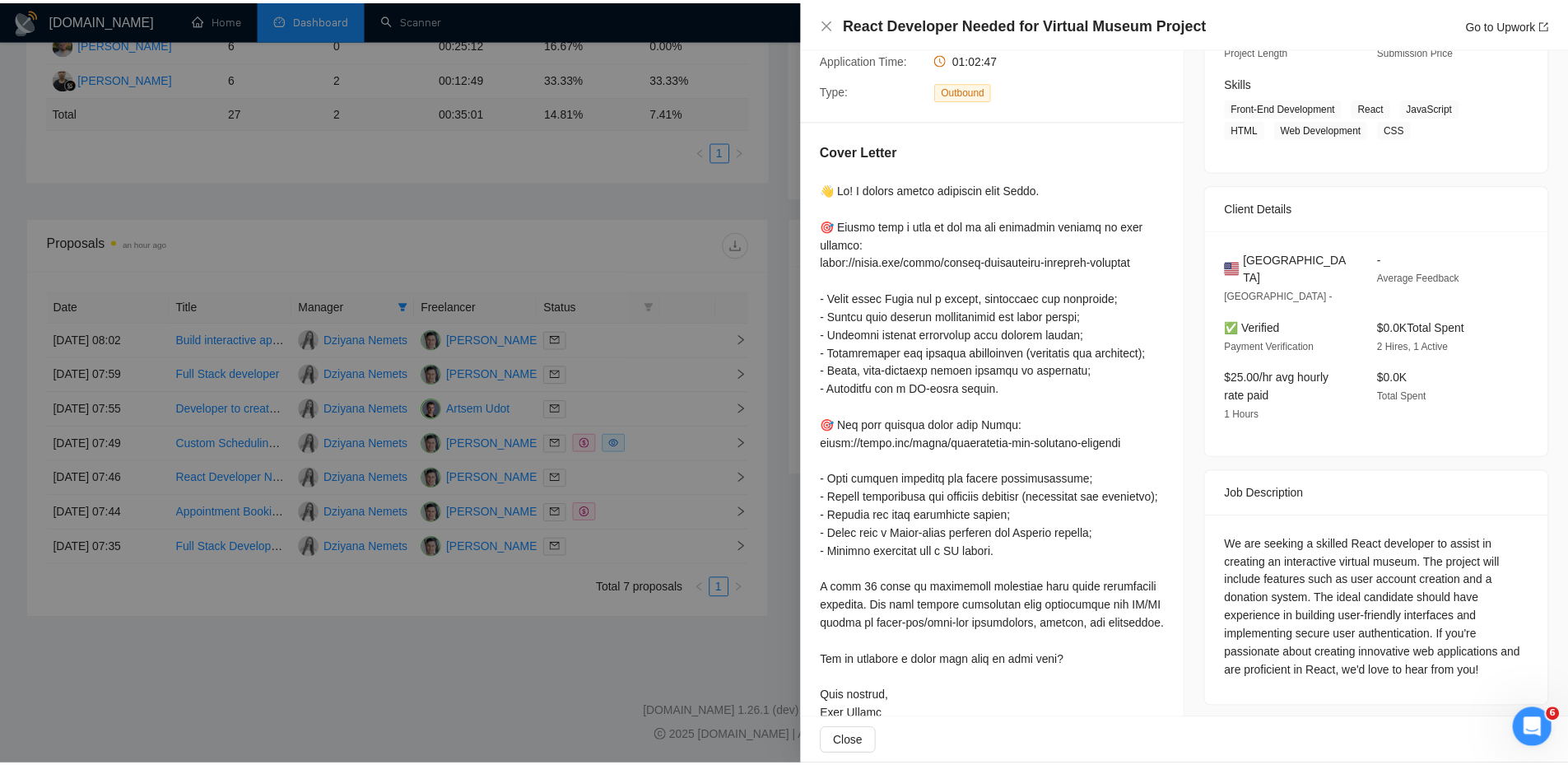
scroll to position [0, 0]
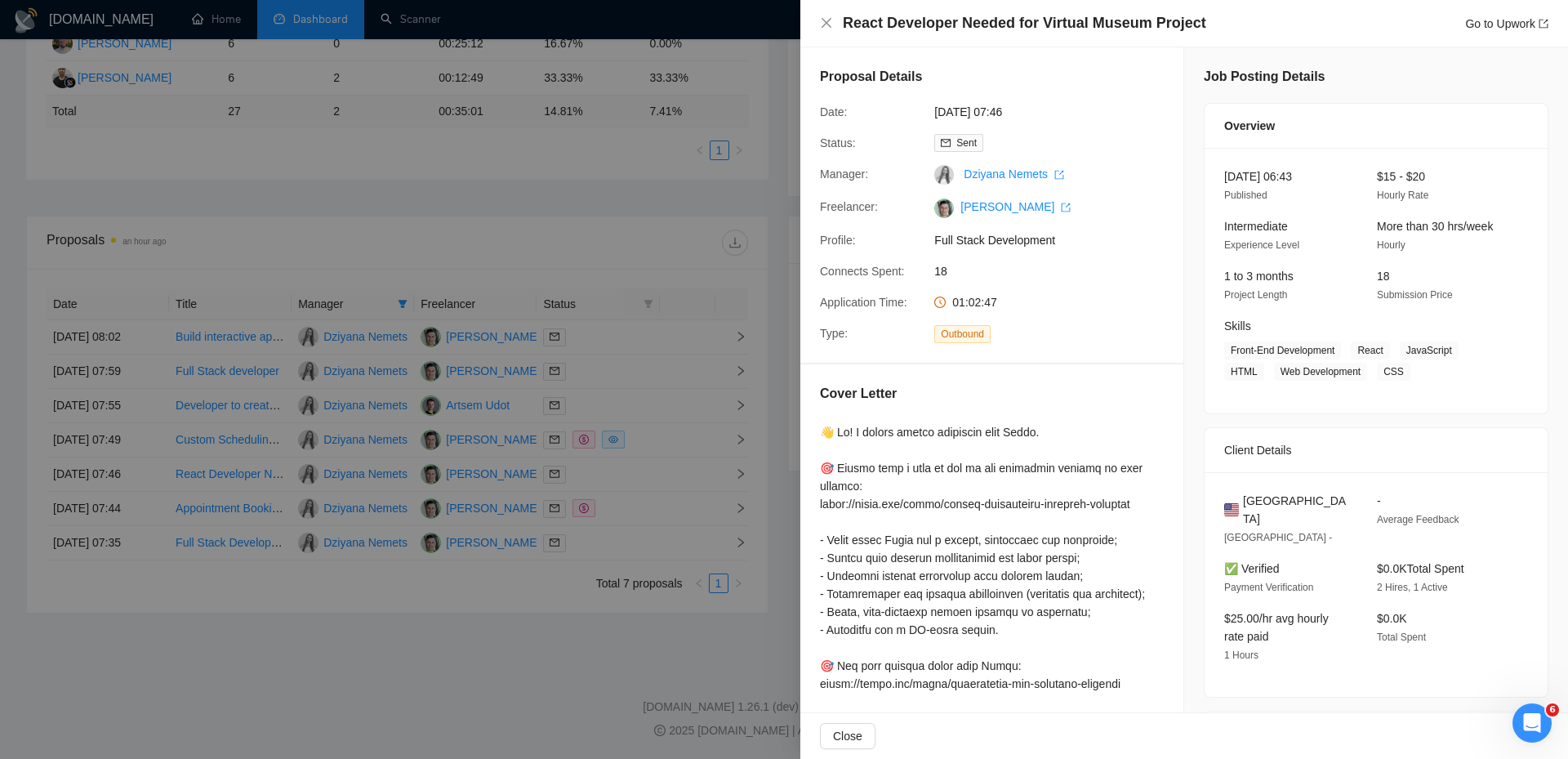
click at [678, 470] on div at bounding box center [784, 379] width 1568 height 759
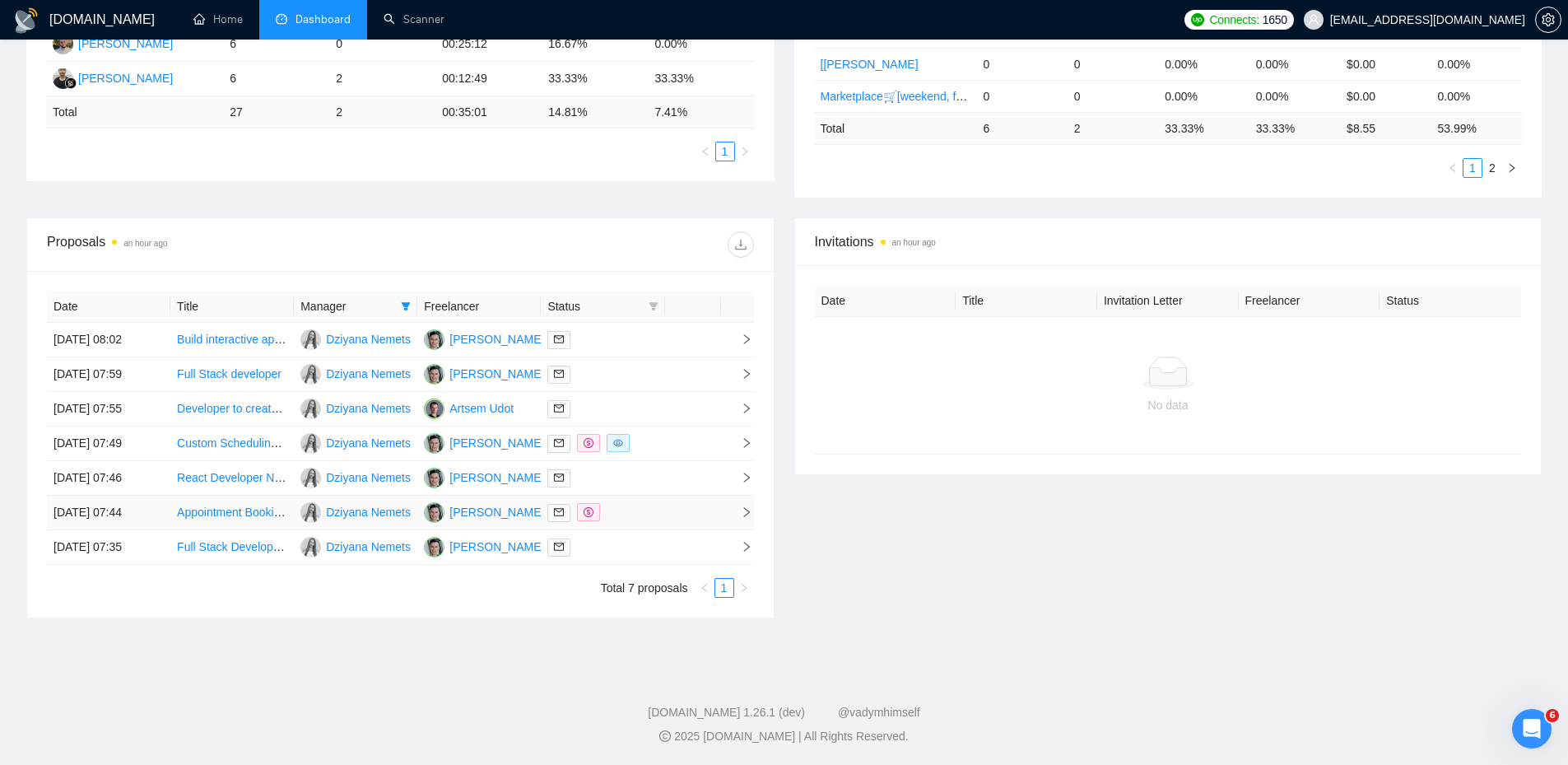
click at [665, 509] on td at bounding box center [693, 513] width 56 height 35
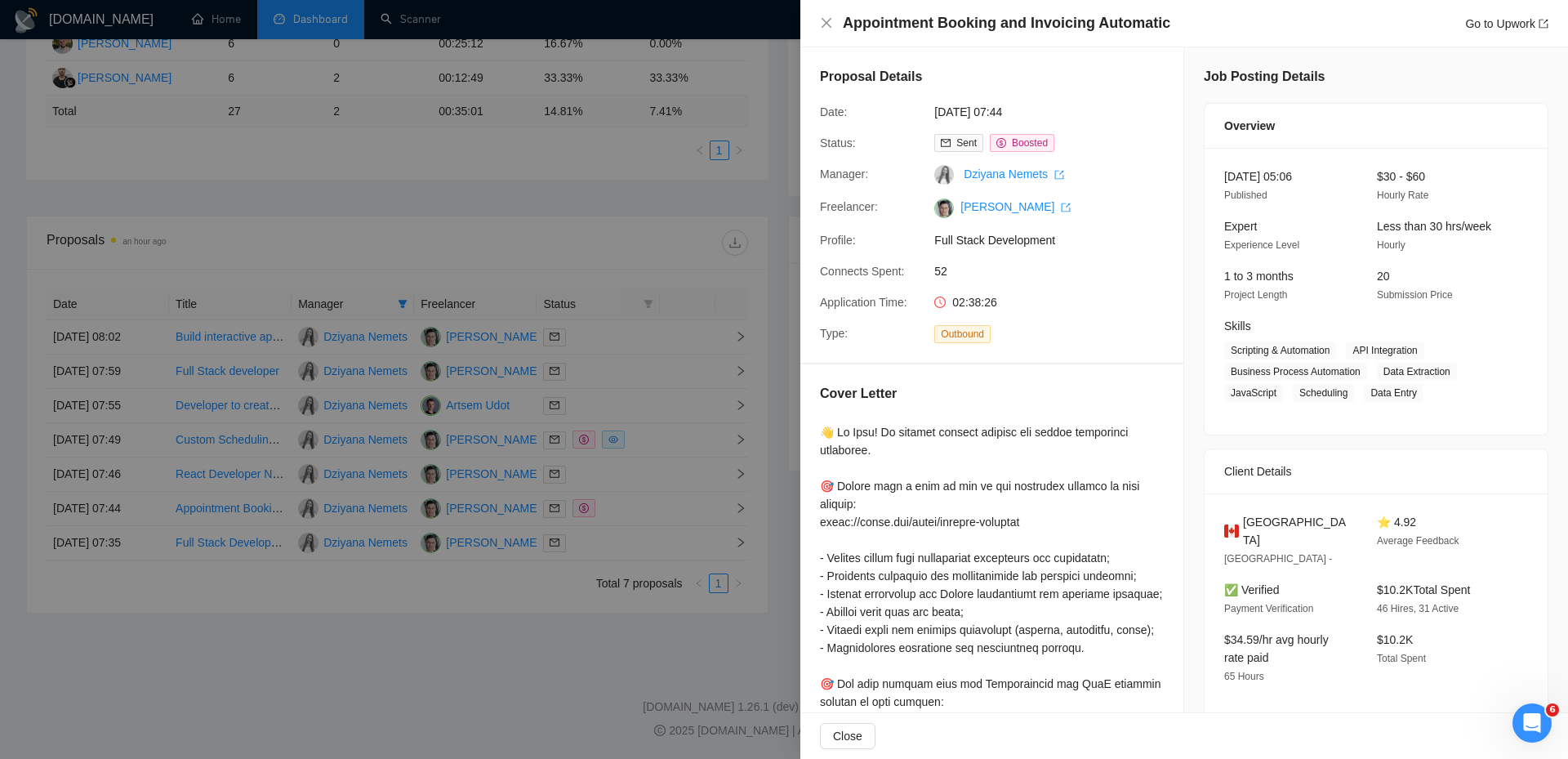
click at [659, 501] on div at bounding box center [784, 379] width 1568 height 759
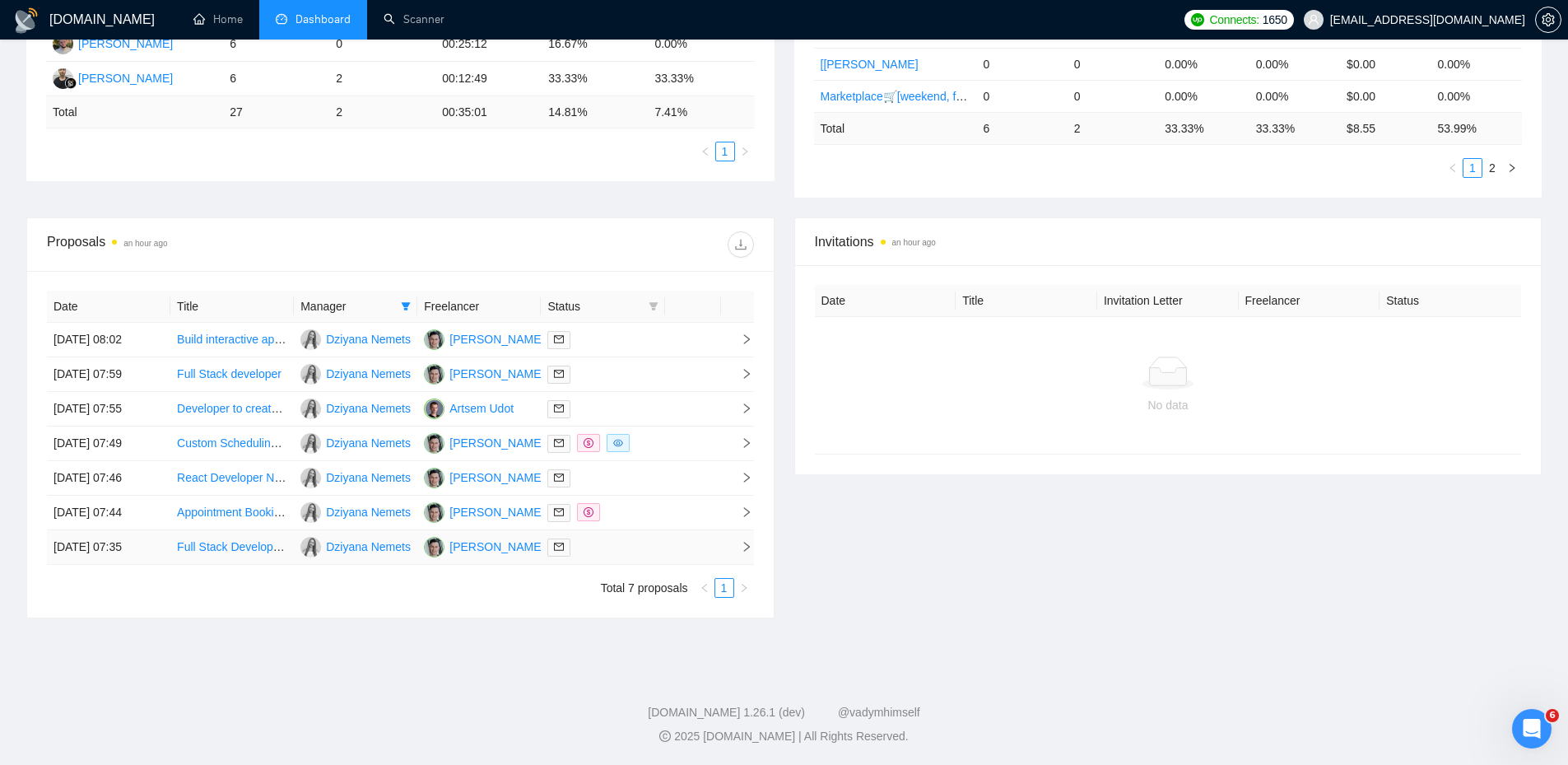
click at [645, 535] on td at bounding box center [603, 548] width 124 height 35
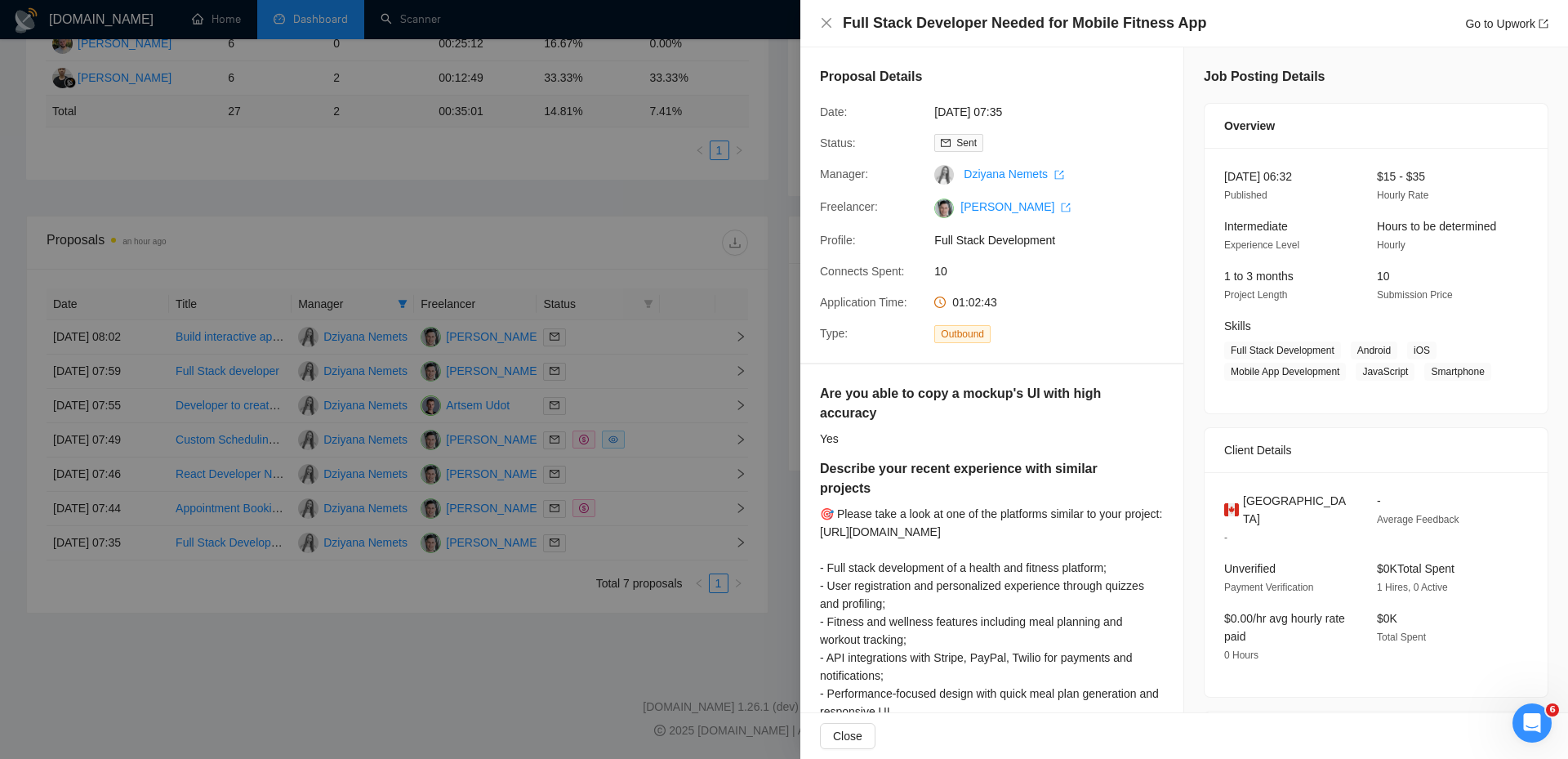
click at [608, 527] on div at bounding box center [784, 379] width 1568 height 759
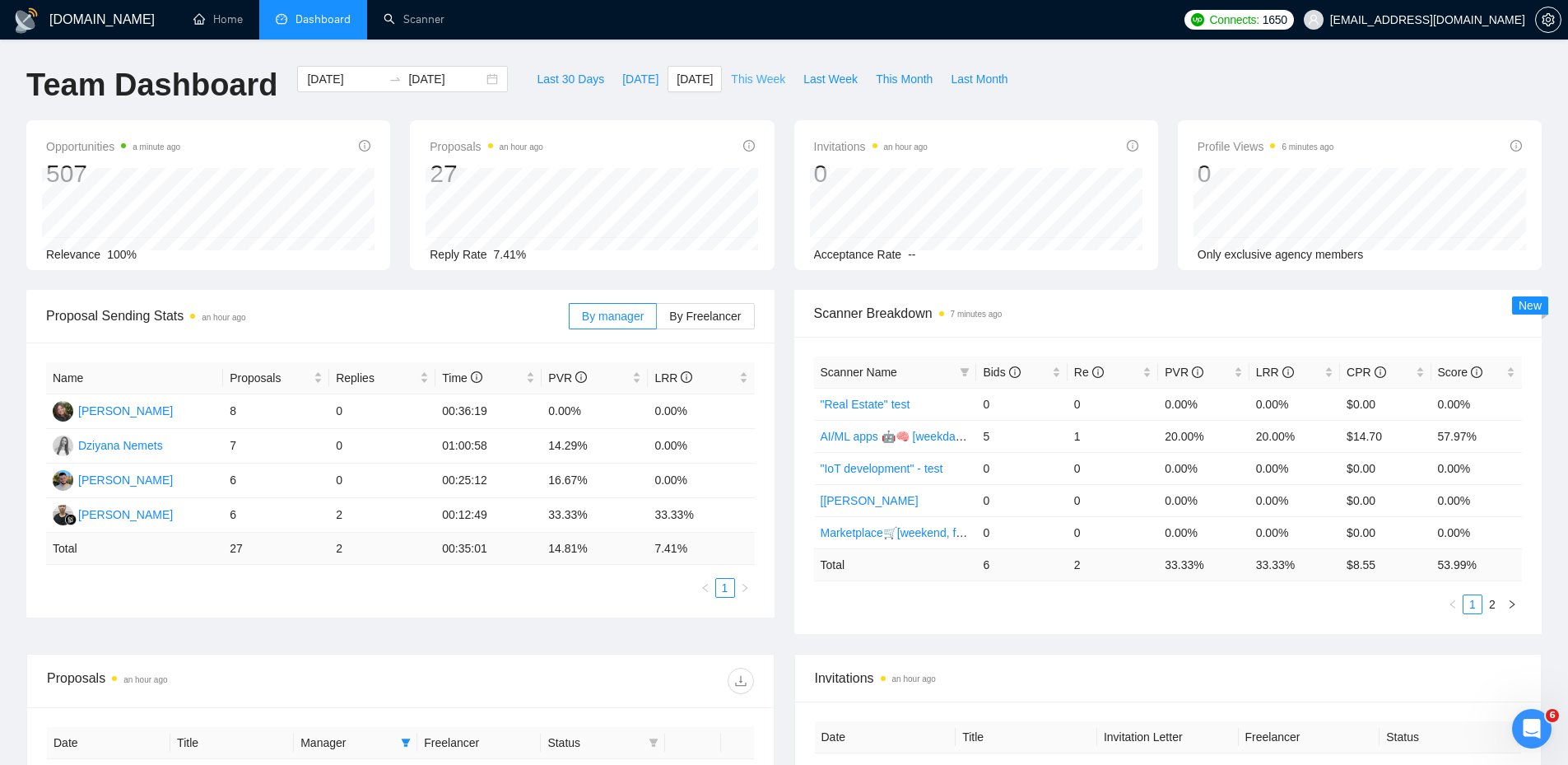
click at [746, 68] on button "This Week" at bounding box center [758, 79] width 73 height 26
type input "[DATE]"
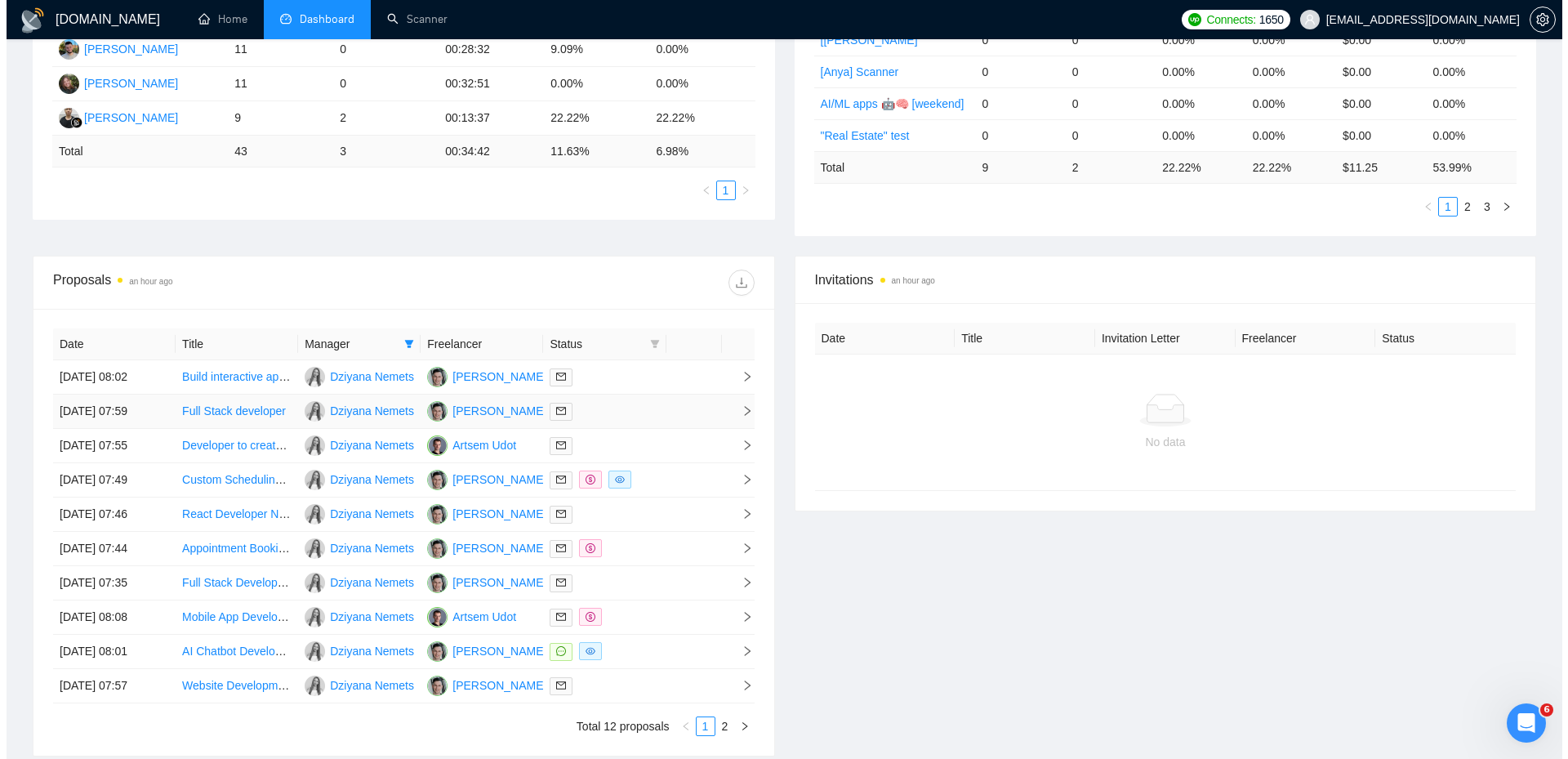
scroll to position [433, 0]
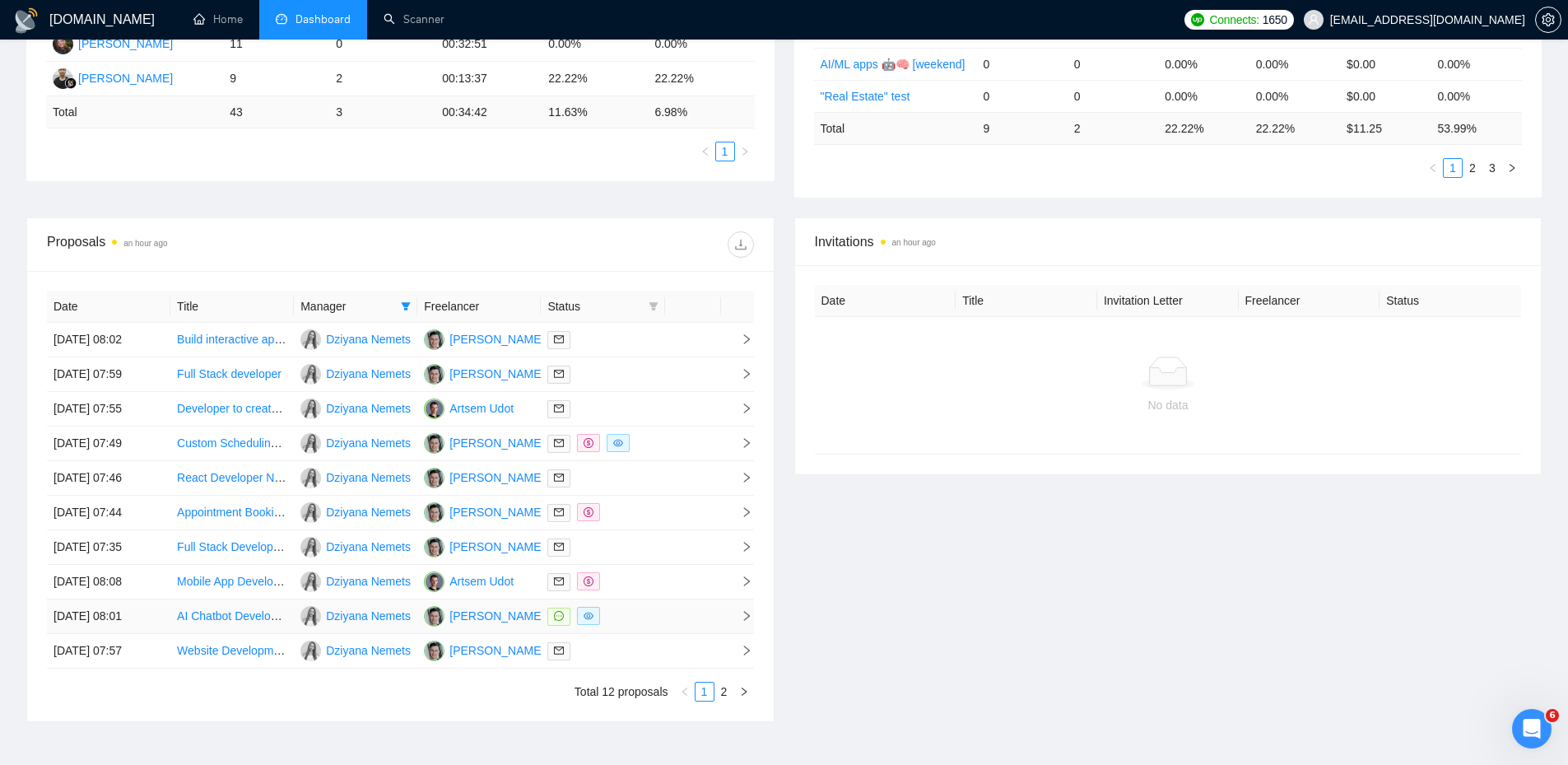
click at [654, 617] on div at bounding box center [603, 616] width 111 height 19
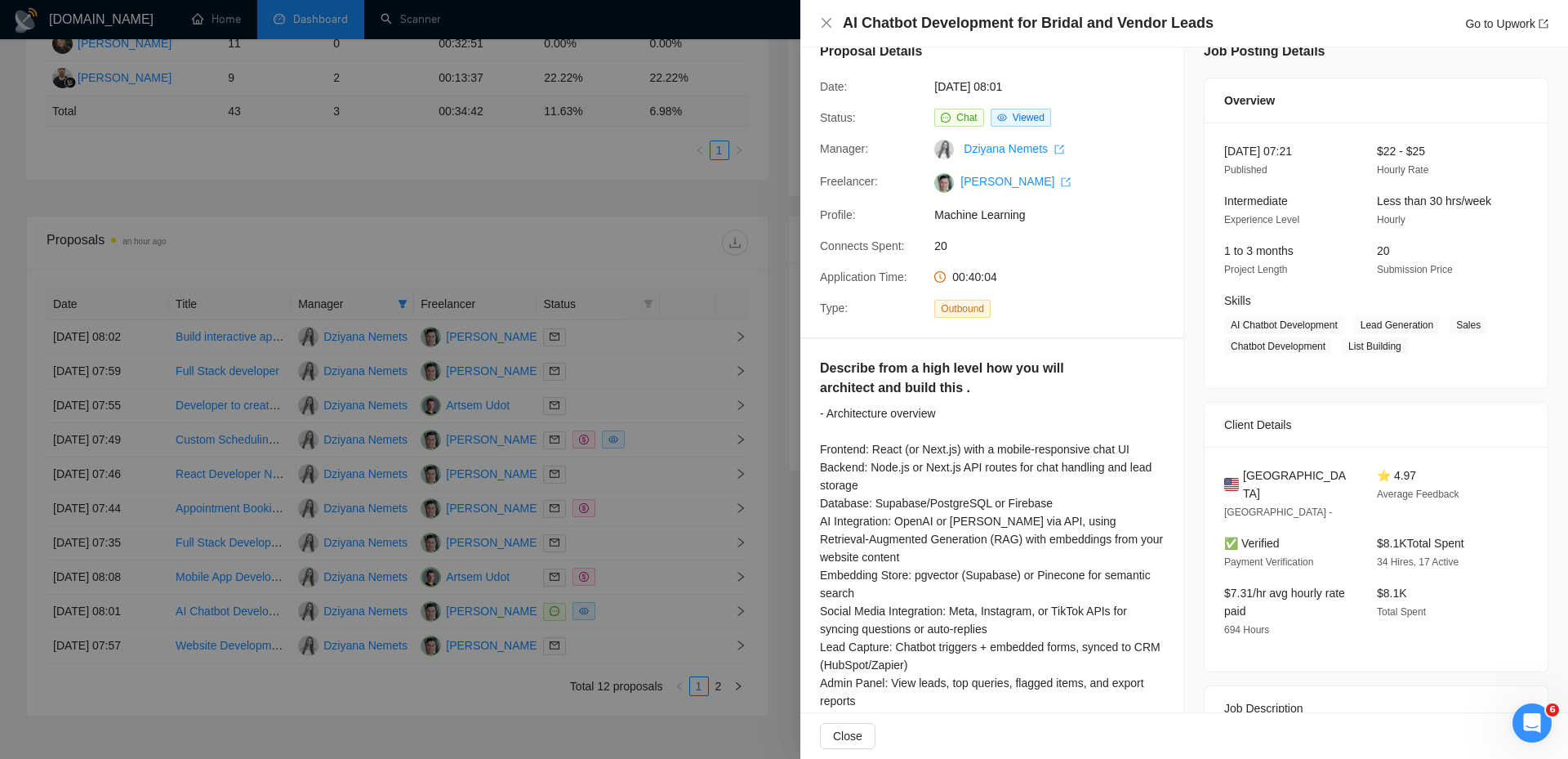
scroll to position [0, 0]
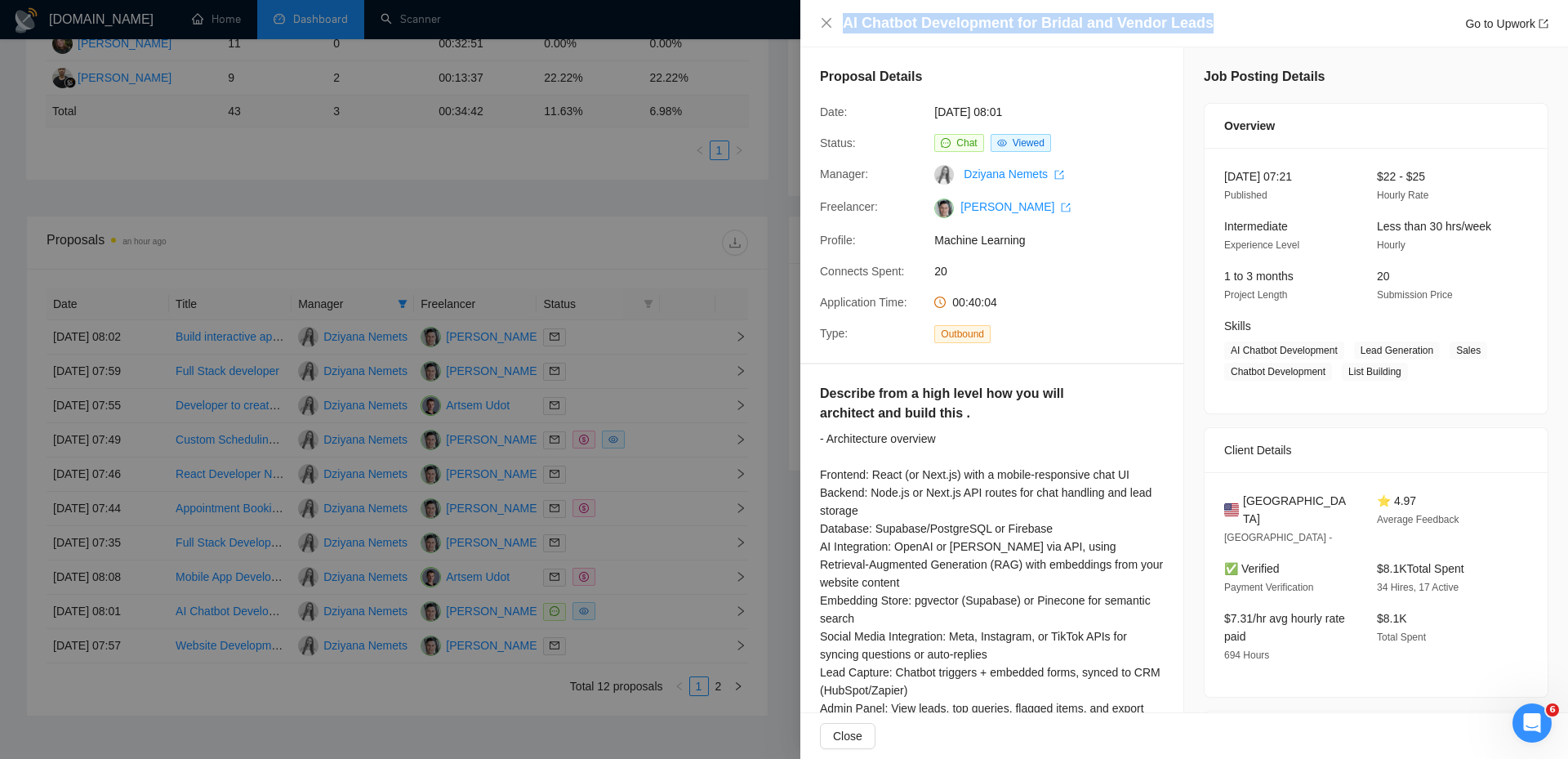
drag, startPoint x: 1265, startPoint y: 19, endPoint x: 810, endPoint y: 24, distance: 455.0
click at [810, 23] on div "AI Chatbot Development for Bridal and Vendor Leads Go to Upwork" at bounding box center [1184, 24] width 768 height 47
copy h4 "AI Chatbot Development for Bridal and Vendor Leads"
